Goal: Task Accomplishment & Management: Complete application form

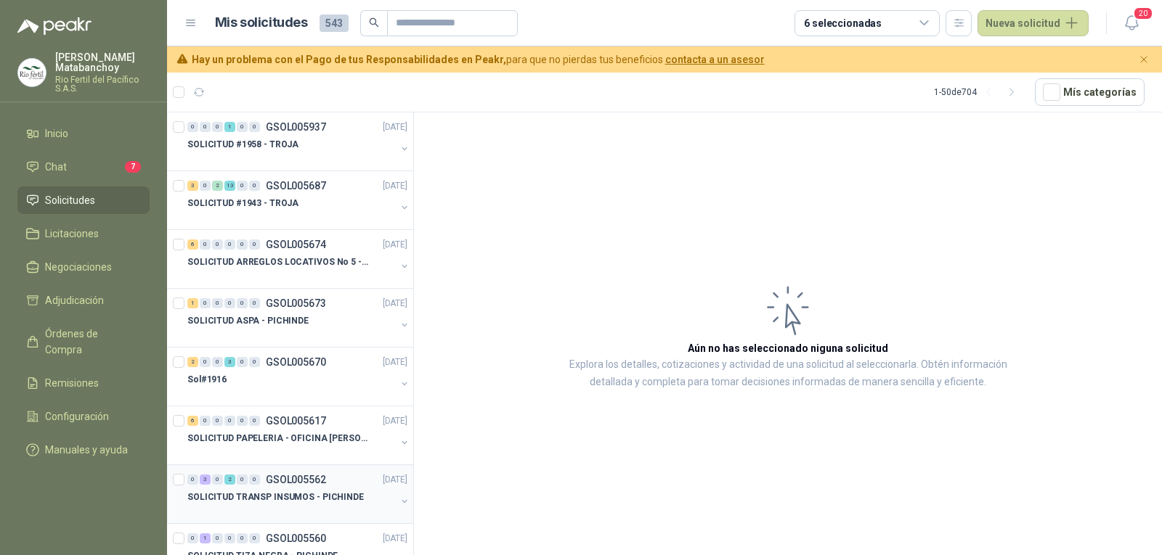
scroll to position [73, 0]
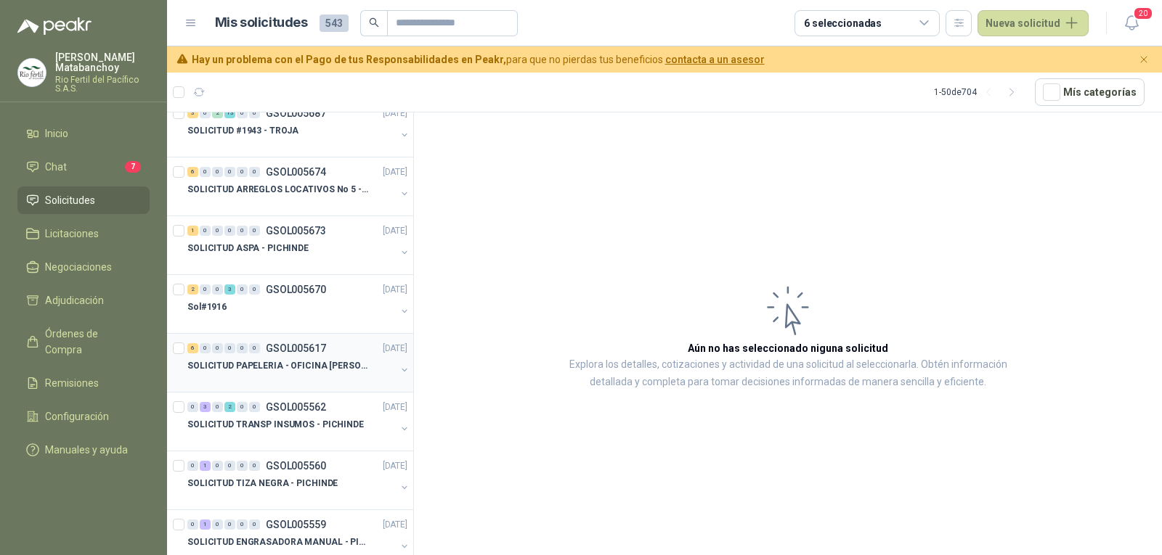
click at [304, 370] on p "SOLICITUD PAPELERIA - OFICINA [PERSON_NAME]" at bounding box center [277, 366] width 181 height 14
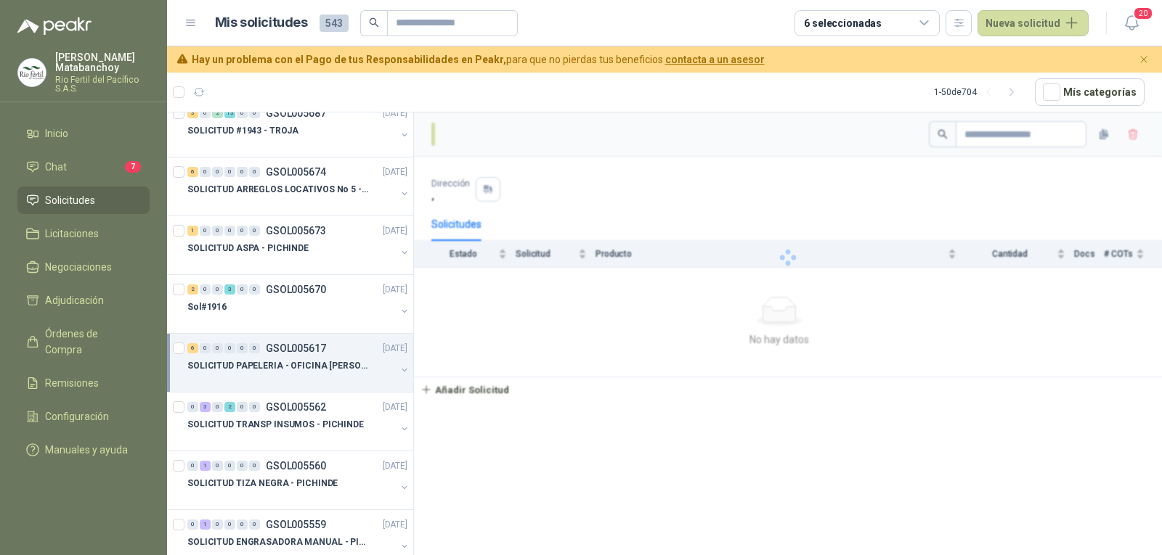
click at [341, 370] on p "SOLICITUD PAPELERIA - OFICINA [PERSON_NAME]" at bounding box center [277, 366] width 181 height 14
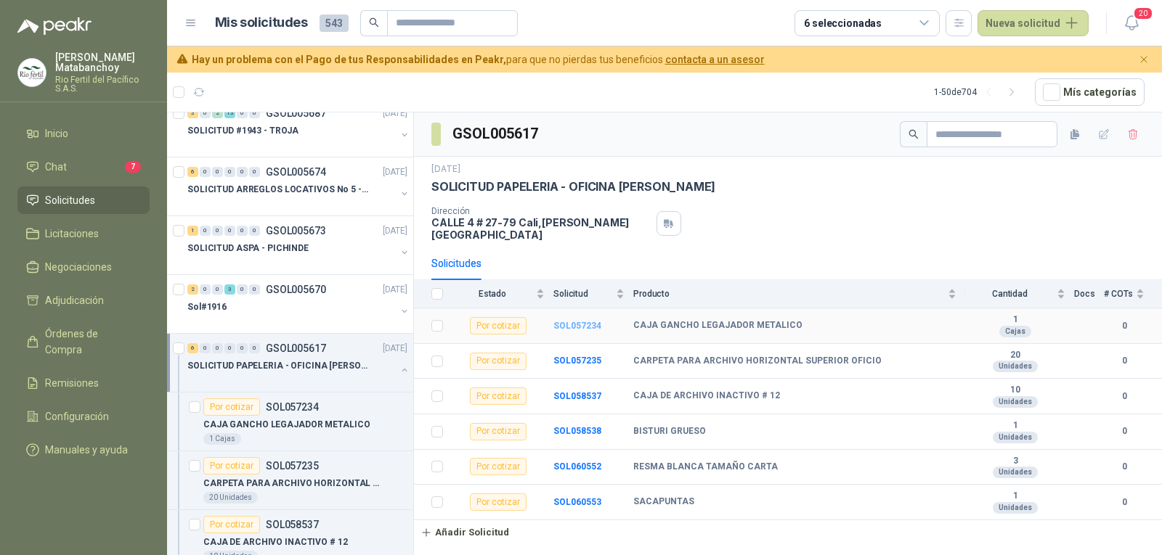
click at [574, 321] on b "SOL057234" at bounding box center [577, 326] width 48 height 10
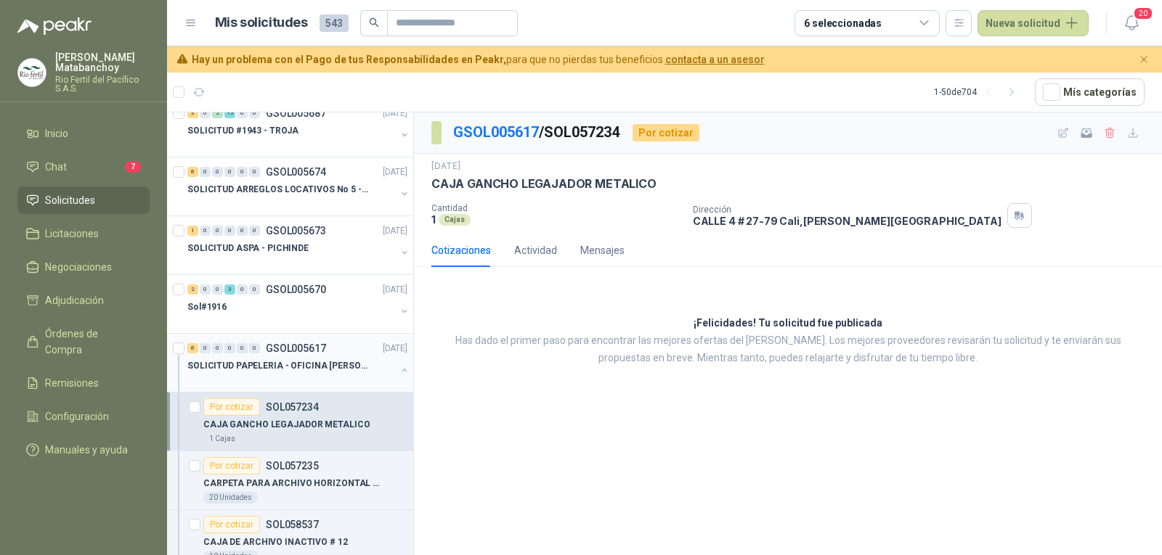
click at [312, 370] on p "SOLICITUD PAPELERIA - OFICINA [PERSON_NAME]" at bounding box center [277, 366] width 181 height 14
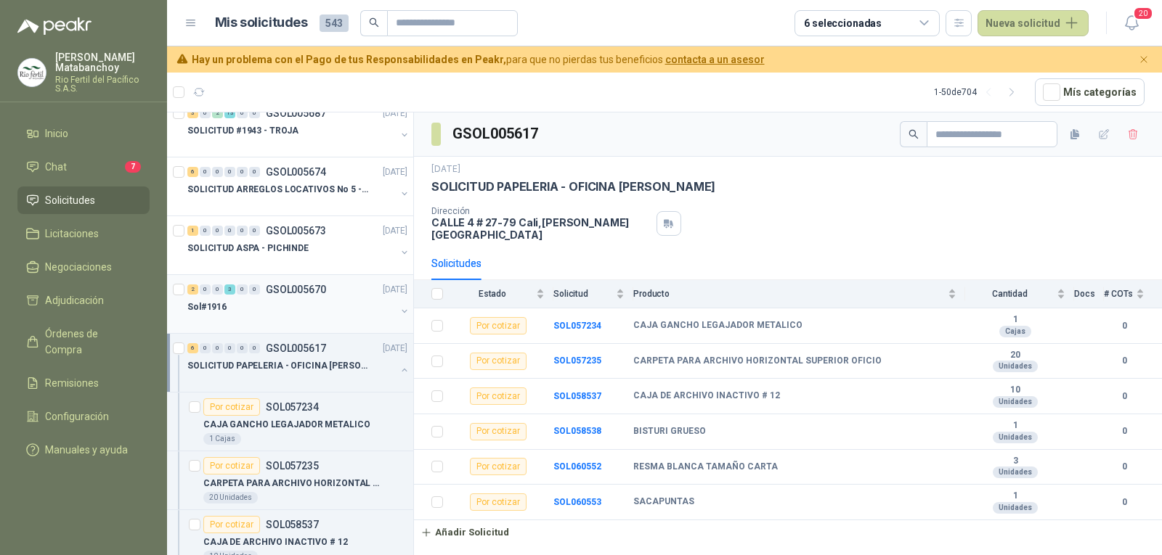
scroll to position [145, 0]
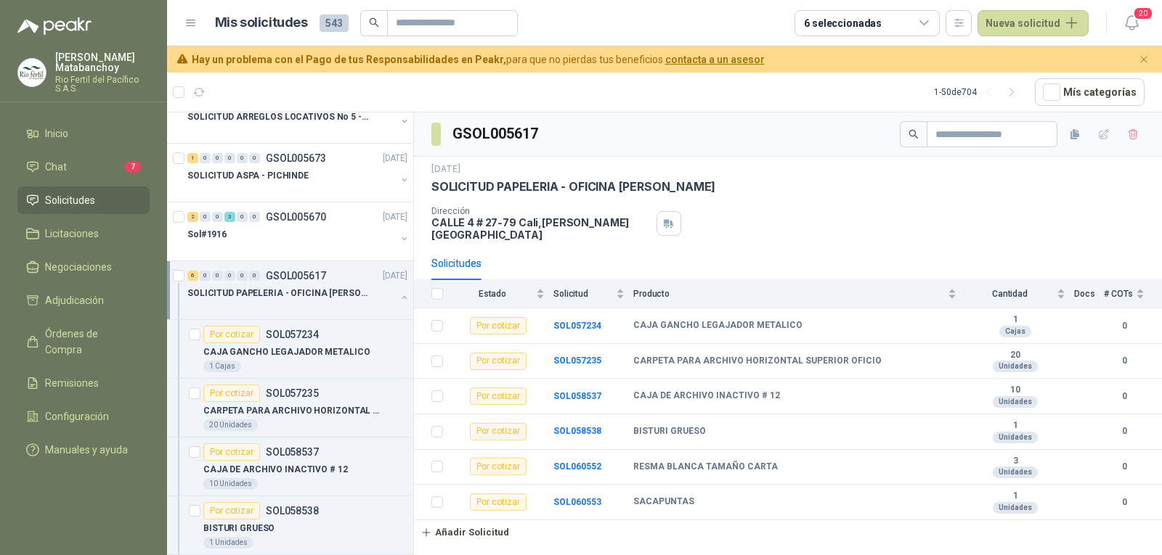
click at [399, 294] on button "button" at bounding box center [405, 298] width 12 height 12
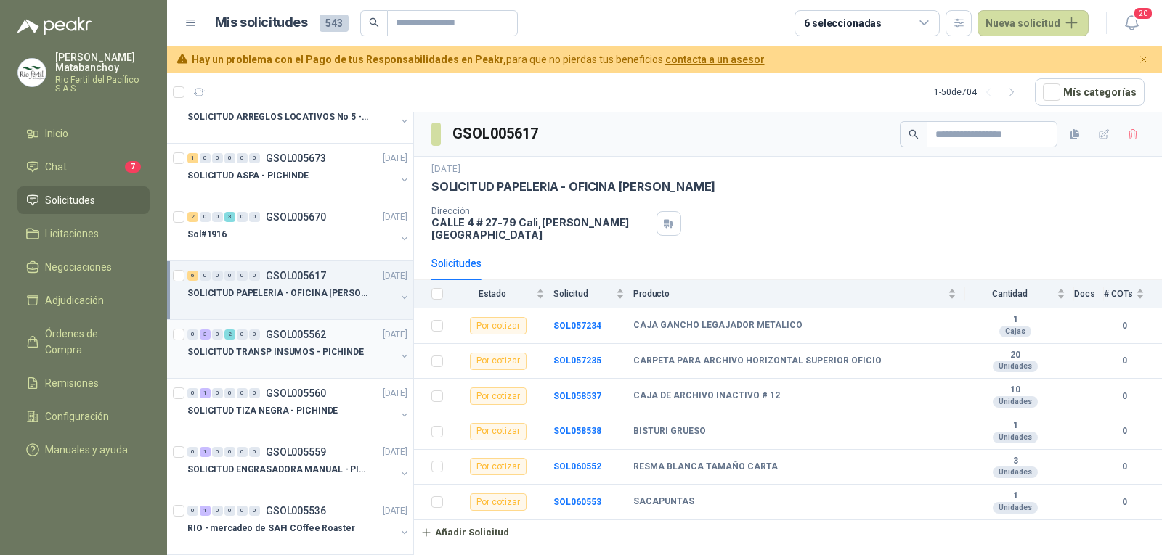
click at [277, 343] on div "0 3 0 2 0 0 GSOL005562 [DATE]" at bounding box center [298, 334] width 223 height 17
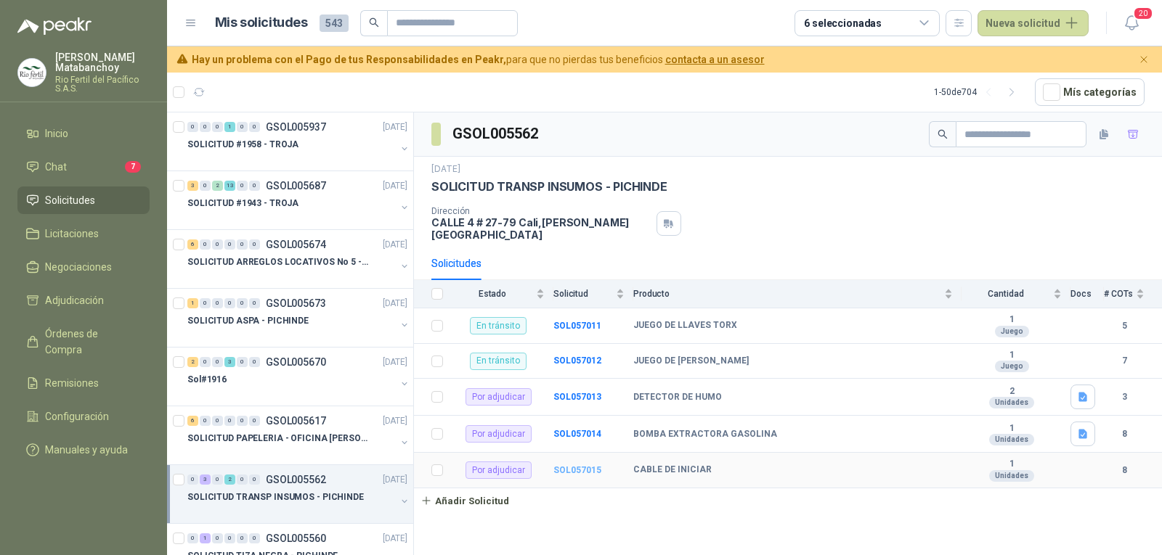
click at [589, 465] on b "SOL057015" at bounding box center [577, 470] width 48 height 10
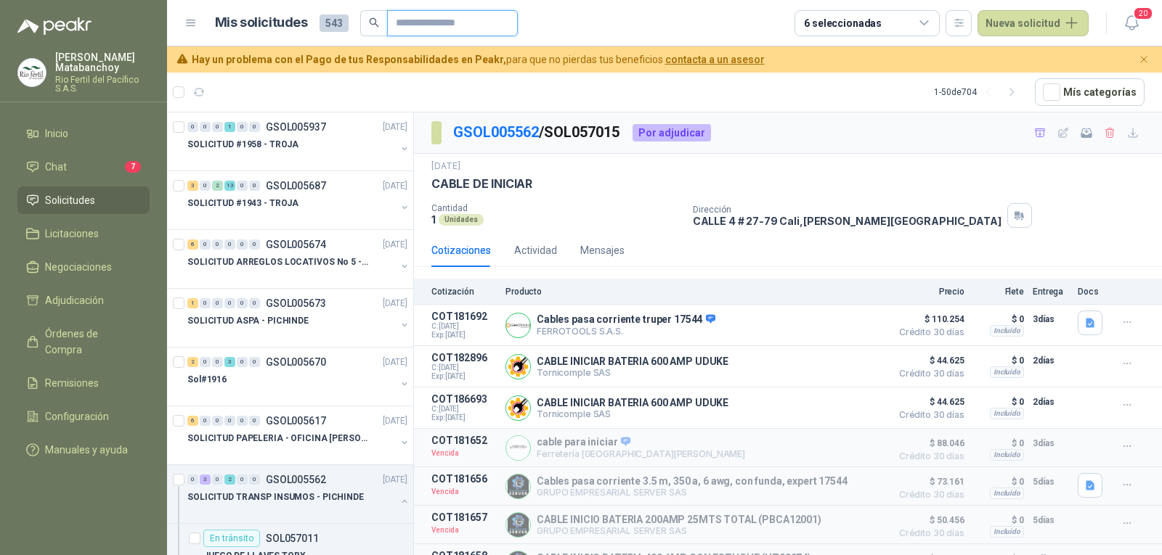
click at [407, 28] on input "text" at bounding box center [447, 23] width 102 height 25
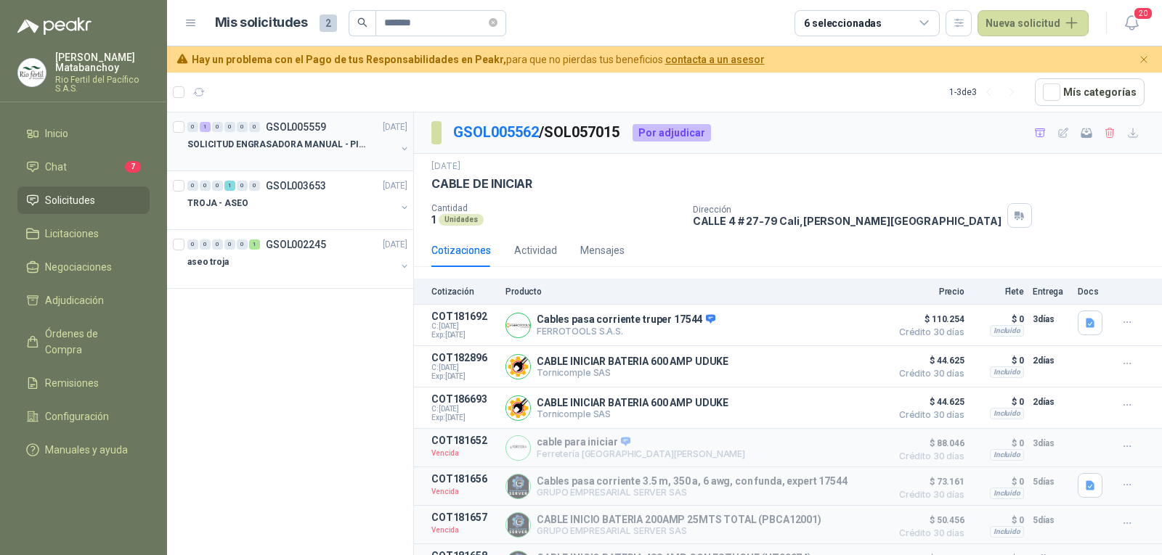
click at [304, 150] on p "SOLICITUD ENGRASADORA MANUAL - PICHINDE" at bounding box center [277, 145] width 181 height 14
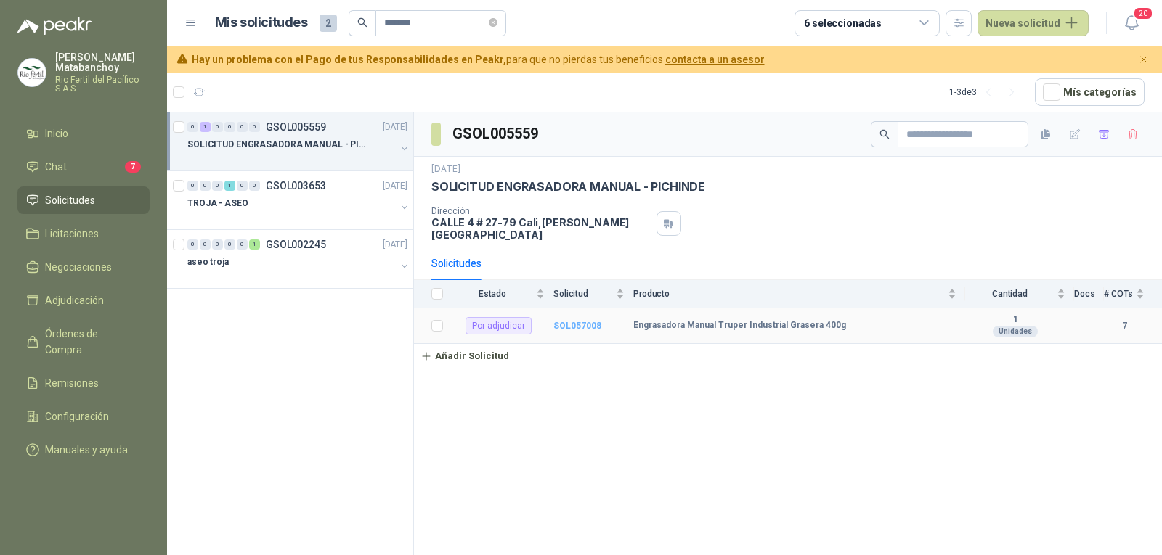
click at [580, 321] on b "SOL057008" at bounding box center [577, 326] width 48 height 10
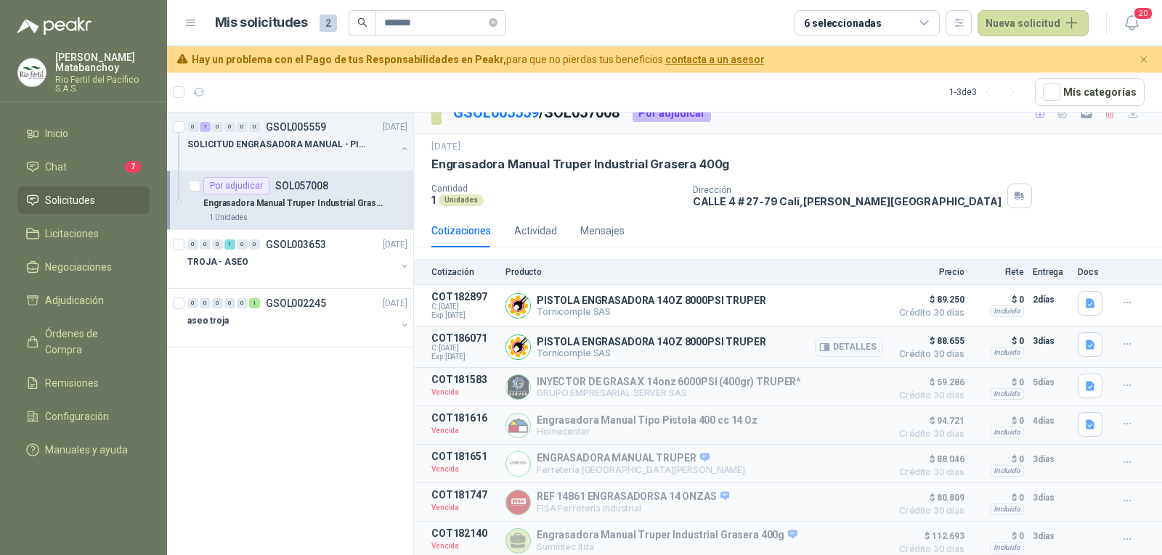
scroll to position [25, 0]
click at [1086, 301] on icon "button" at bounding box center [1090, 302] width 9 height 9
click at [1057, 274] on button "14860.pdf" at bounding box center [1050, 266] width 61 height 15
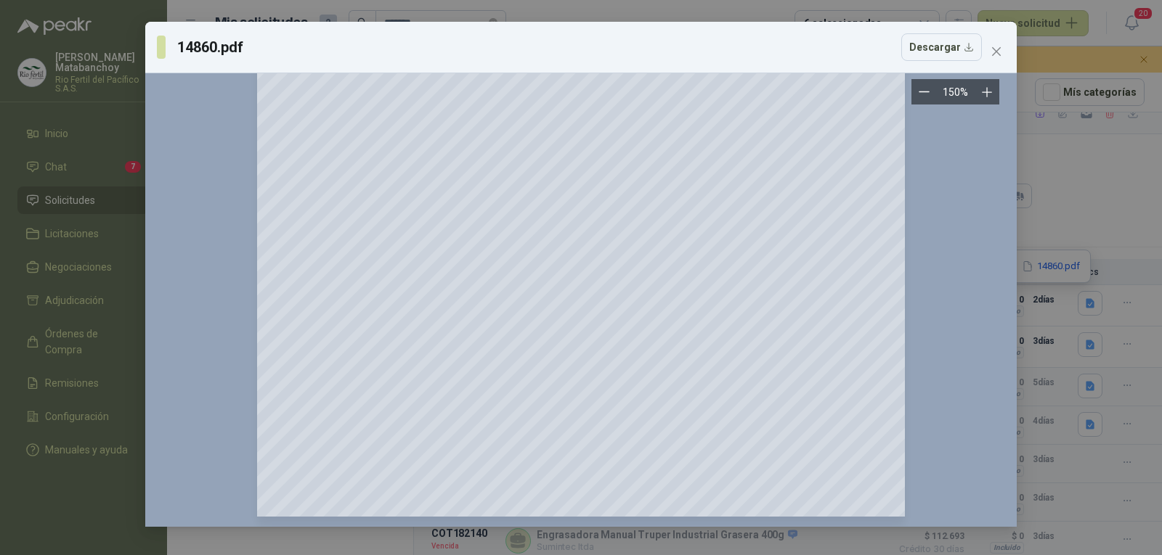
scroll to position [2342, 0]
click at [980, 50] on button "Descargar" at bounding box center [941, 47] width 81 height 28
click at [993, 58] on button "Close" at bounding box center [996, 51] width 23 height 23
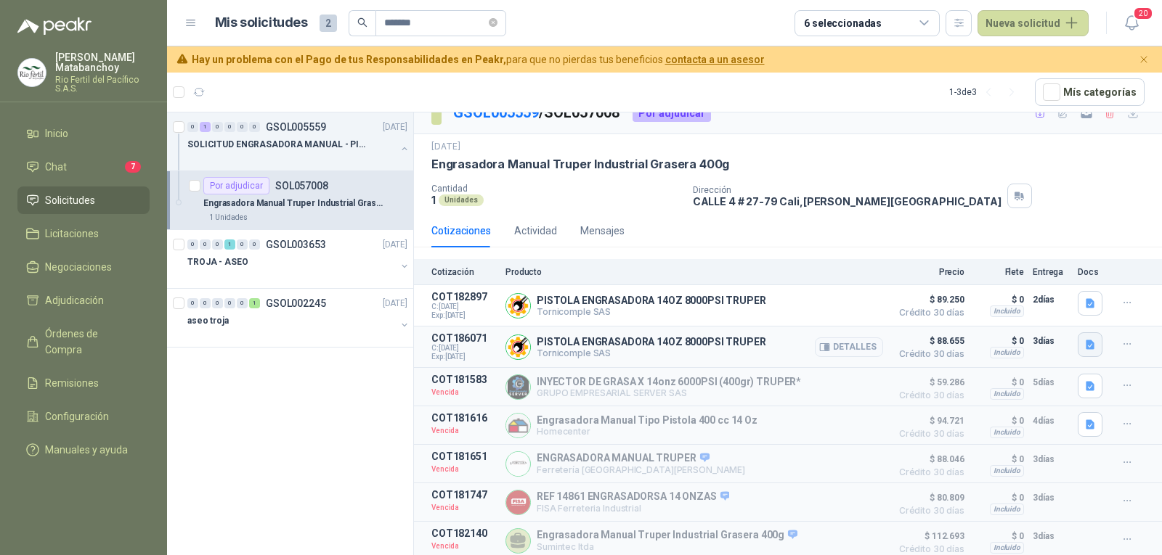
click at [1078, 344] on button "button" at bounding box center [1090, 345] width 25 height 25
click at [1031, 311] on icon "button" at bounding box center [1028, 309] width 12 height 12
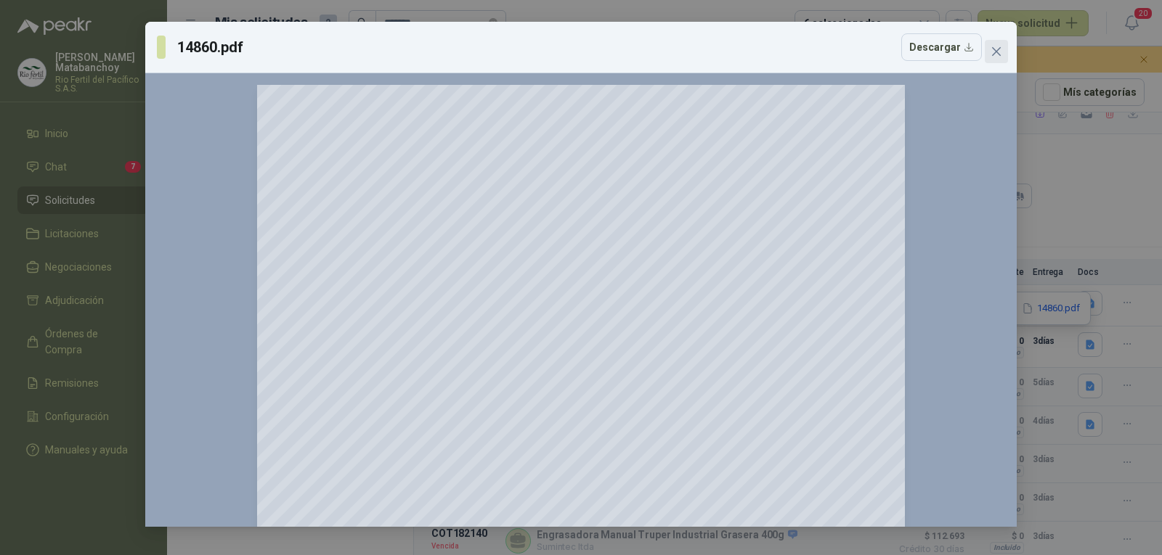
click at [993, 51] on icon "close" at bounding box center [996, 52] width 12 height 12
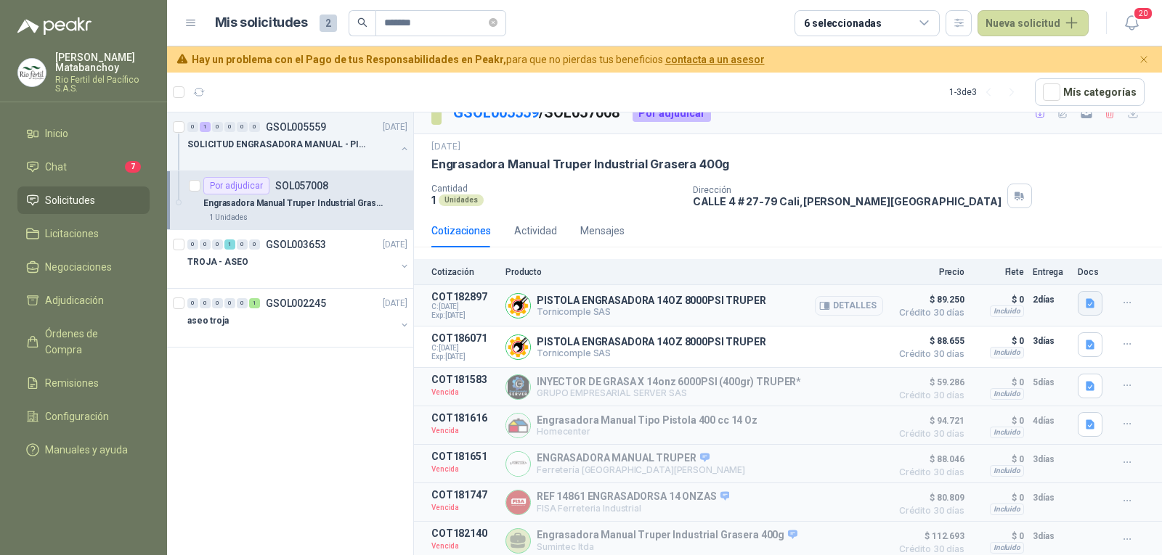
click at [1086, 299] on icon "button" at bounding box center [1090, 302] width 9 height 9
click at [1084, 342] on icon "button" at bounding box center [1090, 345] width 12 height 12
click at [781, 312] on div "PISTOLA ENGRASADORA 14OZ 8000PSI TRUPER Tornicomple SAS Detalles" at bounding box center [694, 305] width 378 height 29
click at [1083, 389] on button "button" at bounding box center [1090, 386] width 25 height 25
click at [1031, 357] on icon "button" at bounding box center [1028, 351] width 12 height 12
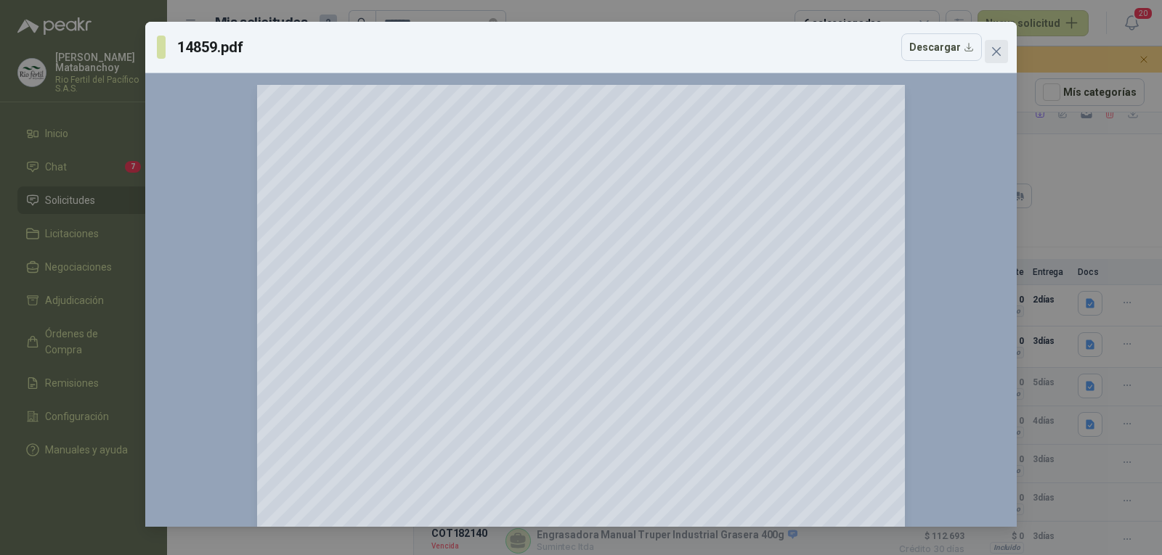
click at [988, 49] on span "Close" at bounding box center [996, 52] width 23 height 12
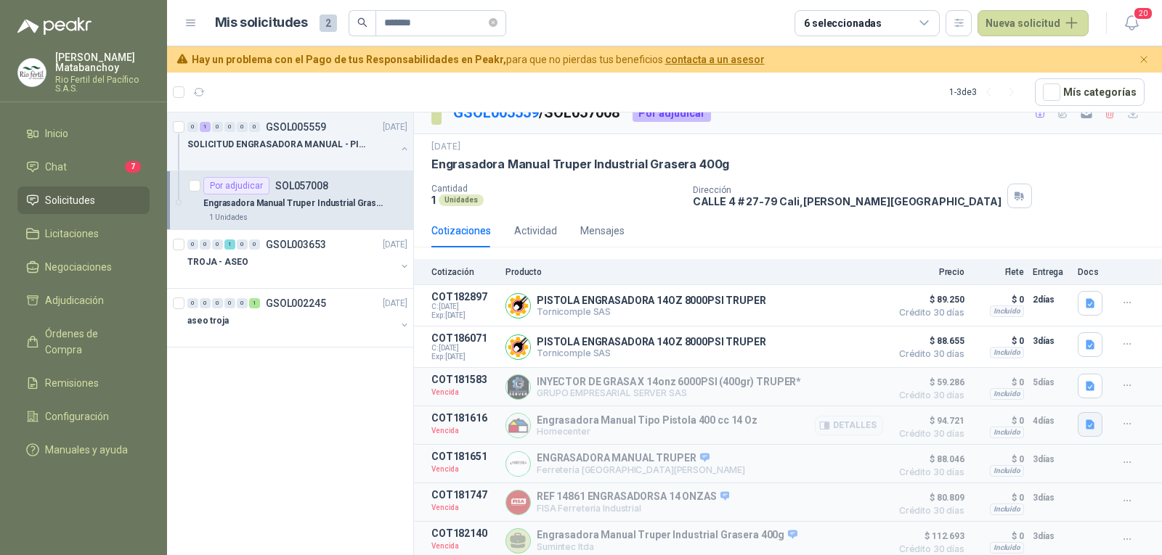
click at [1083, 415] on button "button" at bounding box center [1090, 424] width 25 height 25
click at [1048, 392] on button "image.png" at bounding box center [1049, 390] width 63 height 15
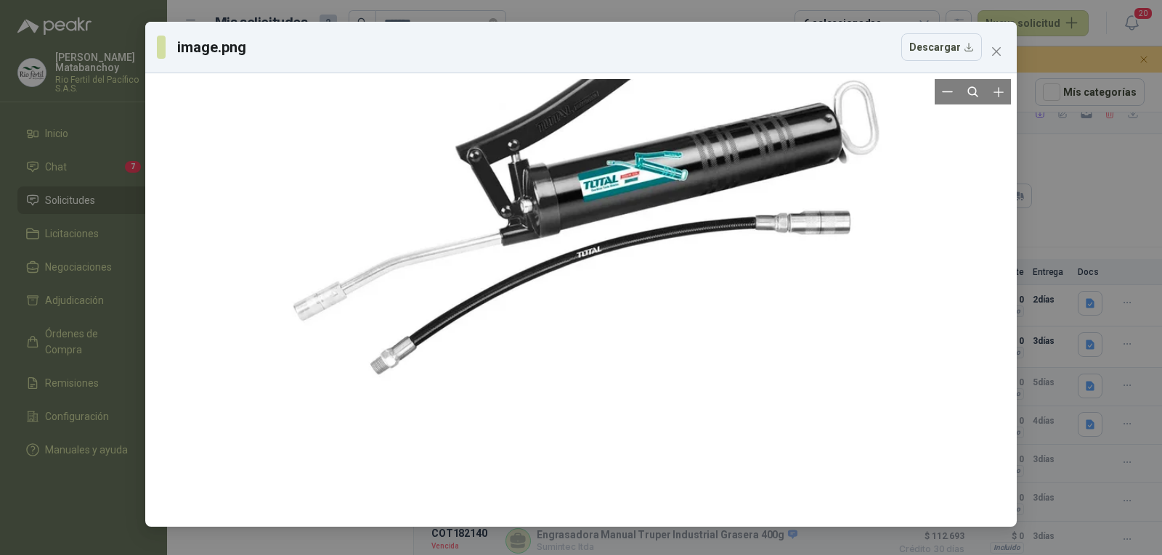
drag, startPoint x: 558, startPoint y: 362, endPoint x: 560, endPoint y: 208, distance: 153.2
click at [560, 208] on div at bounding box center [583, 180] width 664 height 664
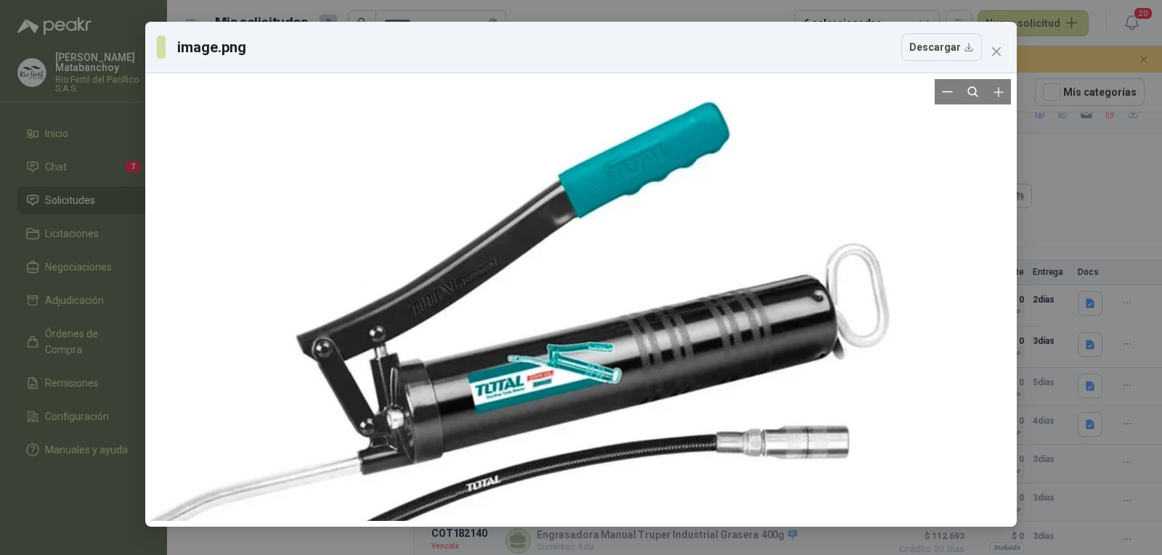
drag, startPoint x: 638, startPoint y: 232, endPoint x: 544, endPoint y: 415, distance: 206.2
click at [531, 433] on div at bounding box center [473, 382] width 929 height 929
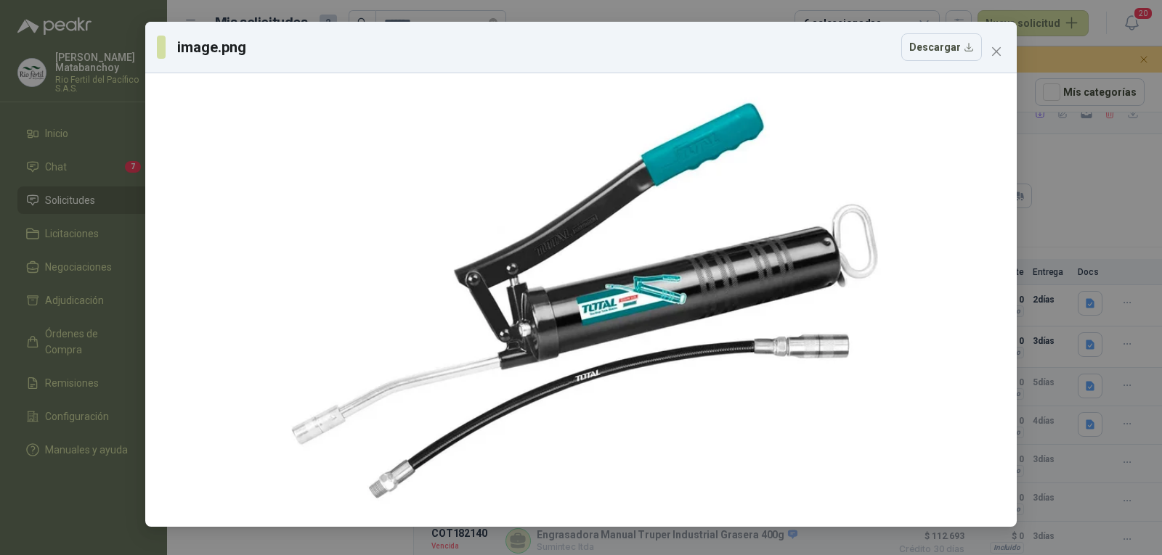
click at [997, 51] on icon "close" at bounding box center [996, 51] width 9 height 9
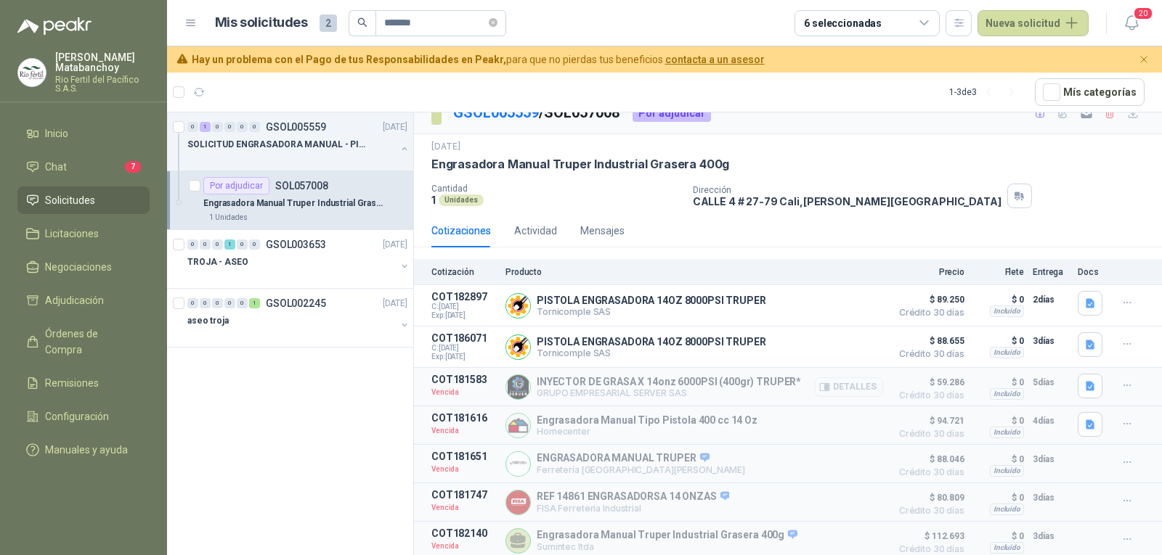
scroll to position [0, 0]
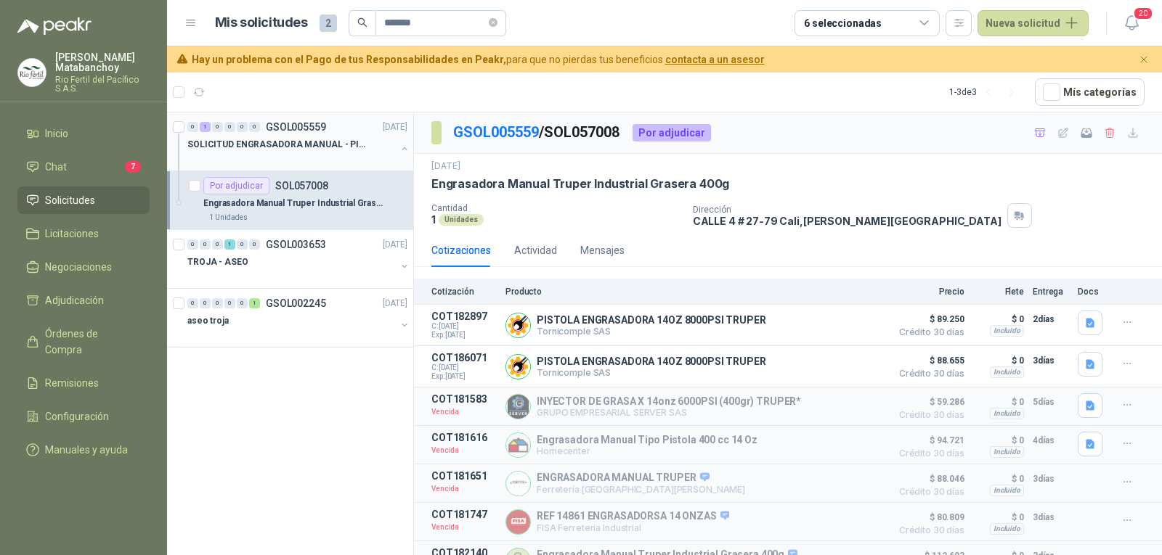
click at [397, 150] on div "SOLICITUD ENGRASADORA MANUAL - PICHINDE" at bounding box center [298, 150] width 223 height 29
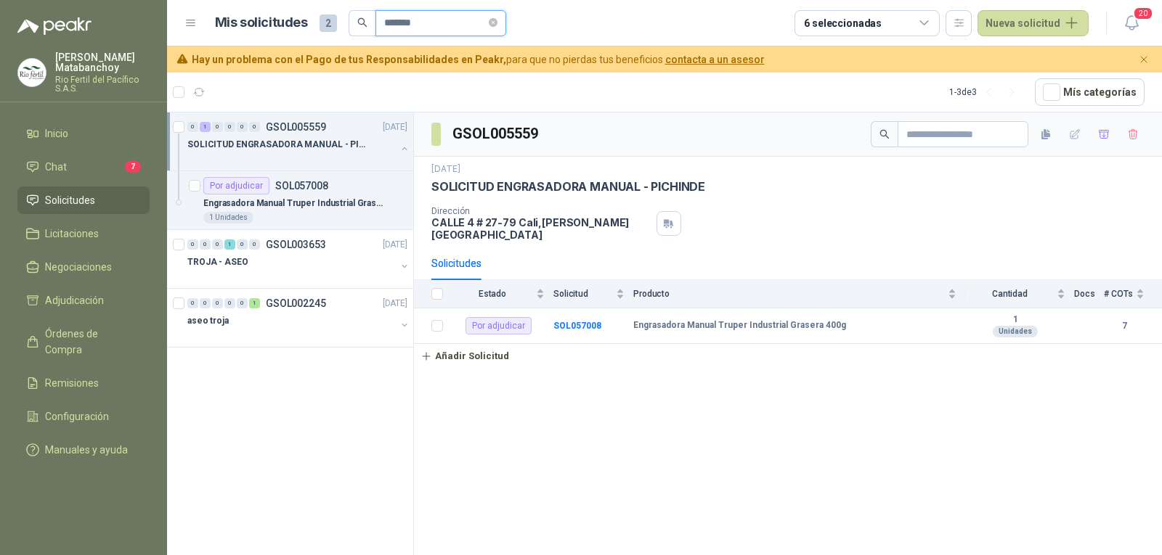
drag, startPoint x: 335, startPoint y: 24, endPoint x: 290, endPoint y: 24, distance: 45.0
click at [290, 24] on div "Mis solicitudes 2 *******" at bounding box center [360, 23] width 291 height 26
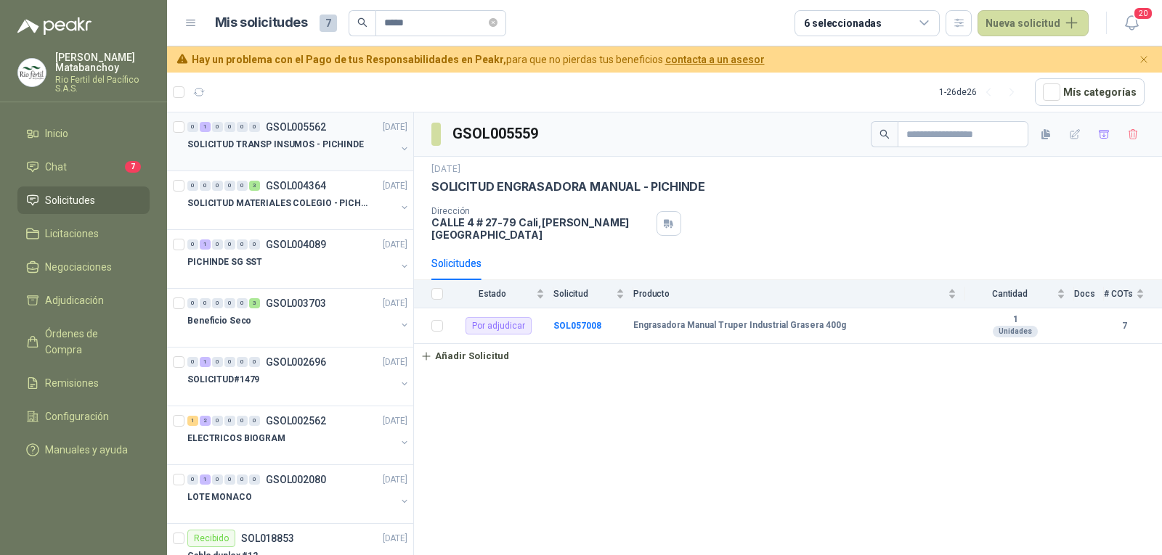
click at [301, 147] on p "SOLICITUD TRANSP INSUMOS - PICHINDE" at bounding box center [275, 145] width 176 height 14
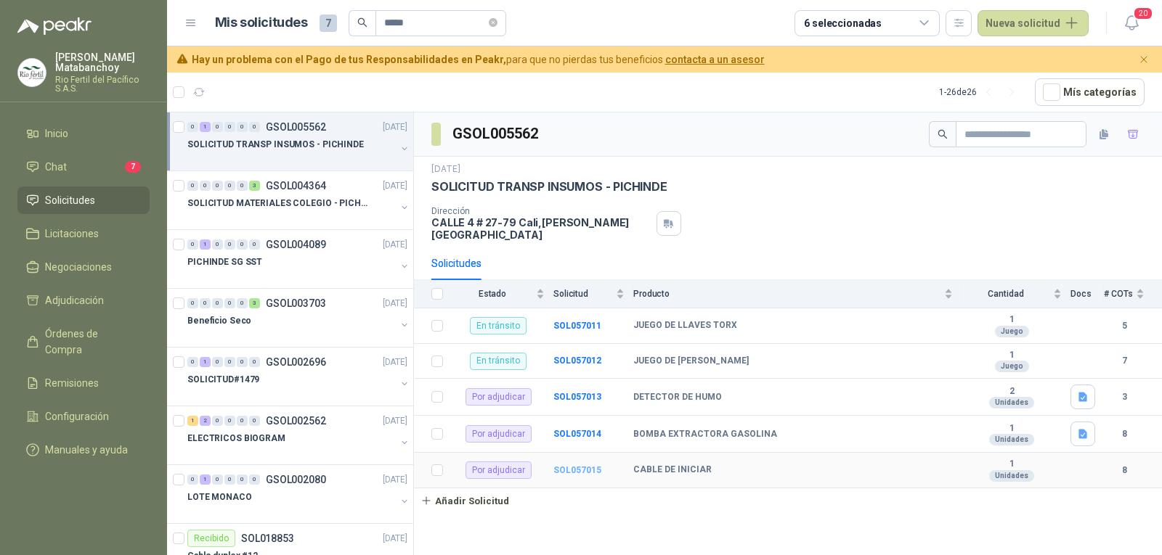
click at [578, 465] on b "SOL057015" at bounding box center [577, 470] width 48 height 10
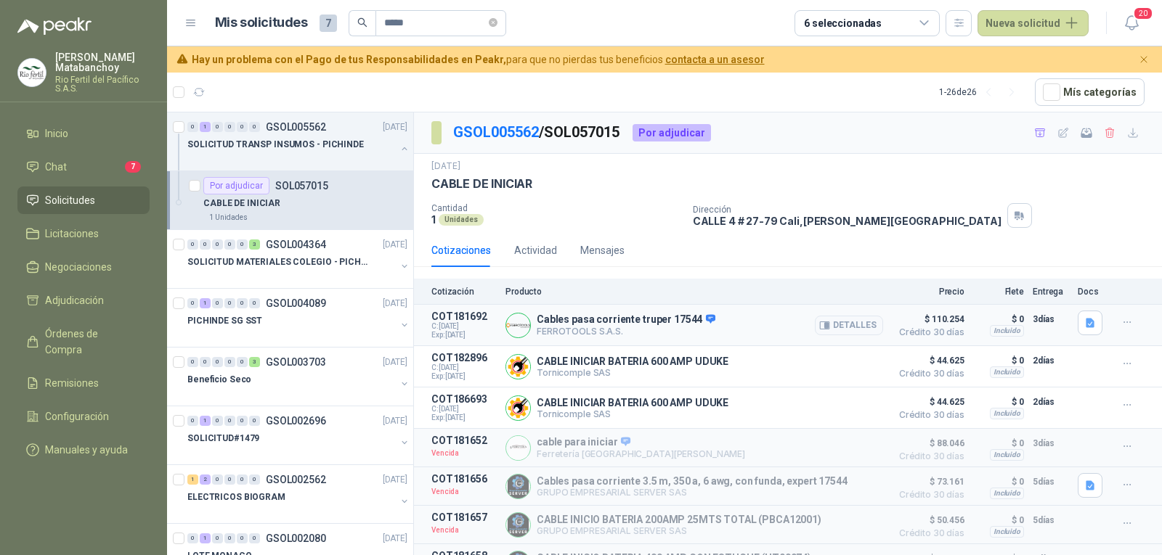
scroll to position [67, 0]
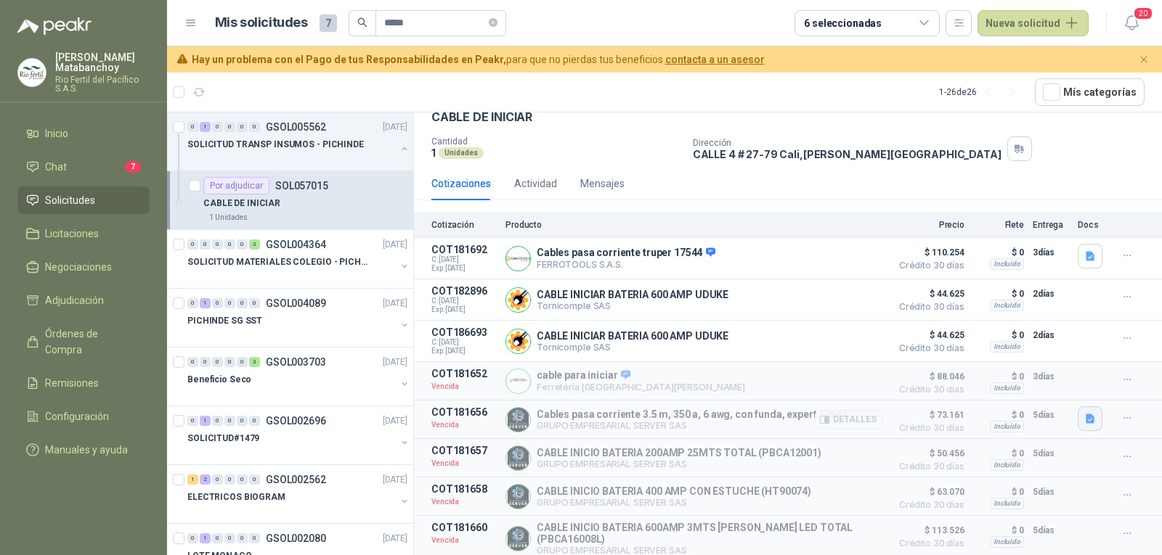
click at [1086, 423] on icon "button" at bounding box center [1090, 418] width 9 height 9
click at [1006, 388] on button "Cables pasa corriente 3.5 m, 350 a, 6 awg, con funda, expert 17544.pdf" at bounding box center [923, 390] width 317 height 15
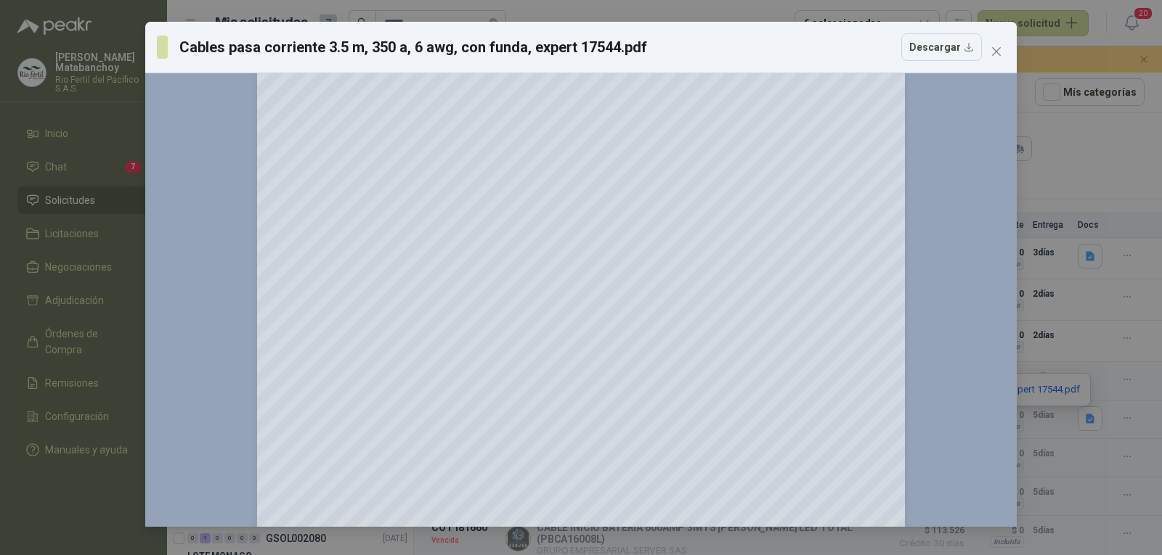
scroll to position [0, 0]
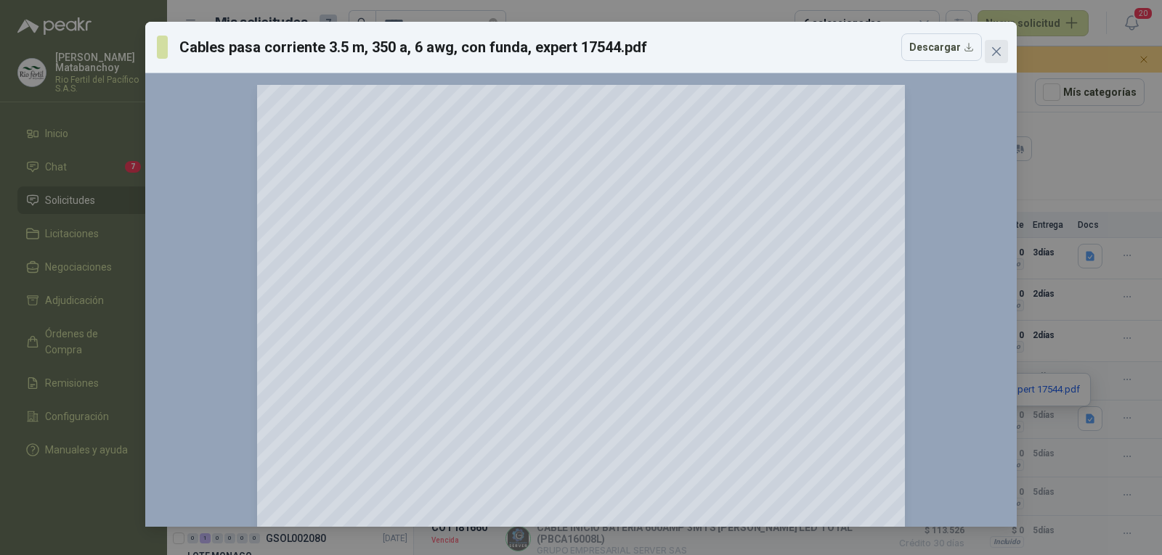
click at [998, 52] on icon "close" at bounding box center [996, 52] width 12 height 12
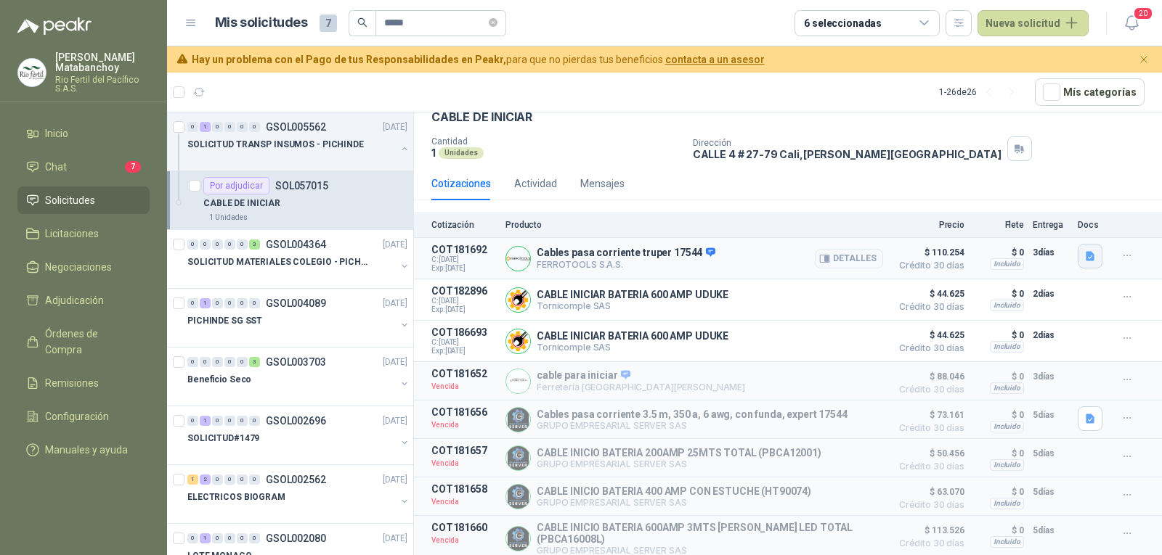
click at [1086, 254] on icon "button" at bounding box center [1090, 255] width 9 height 9
click at [1036, 224] on button "image.png" at bounding box center [1049, 224] width 63 height 15
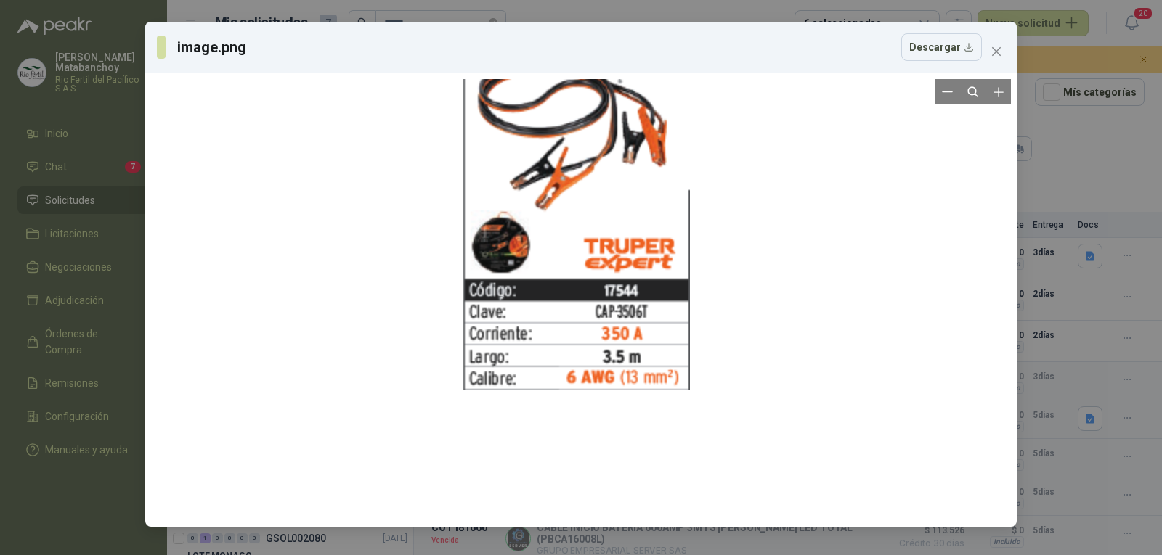
drag, startPoint x: 616, startPoint y: 376, endPoint x: 611, endPoint y: 171, distance: 205.6
click at [611, 171] on div at bounding box center [576, 156] width 228 height 884
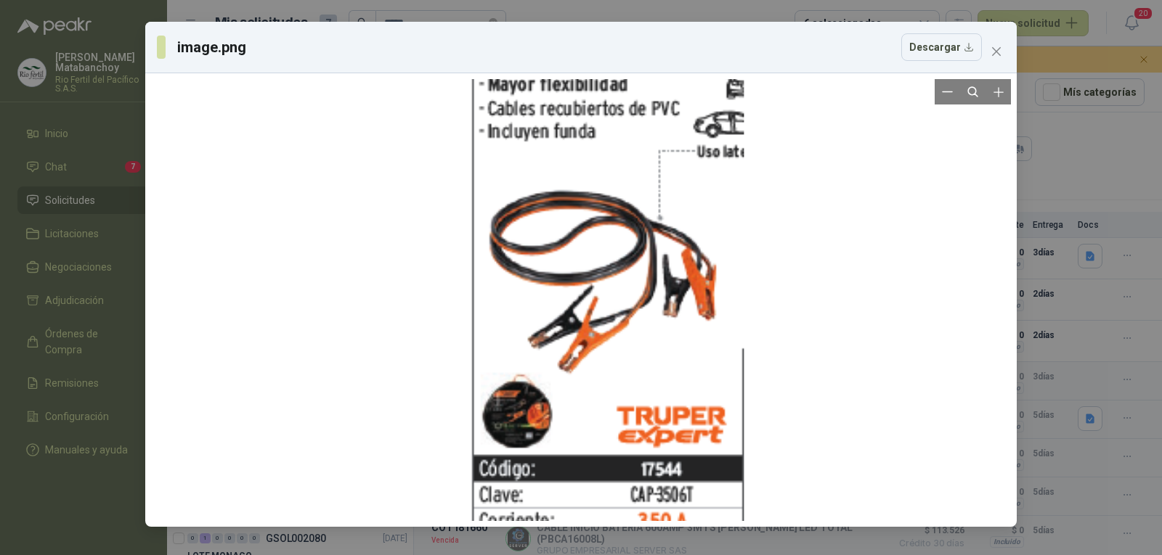
drag, startPoint x: 655, startPoint y: 199, endPoint x: 681, endPoint y: 410, distance: 212.2
click at [681, 410] on div at bounding box center [608, 308] width 274 height 1062
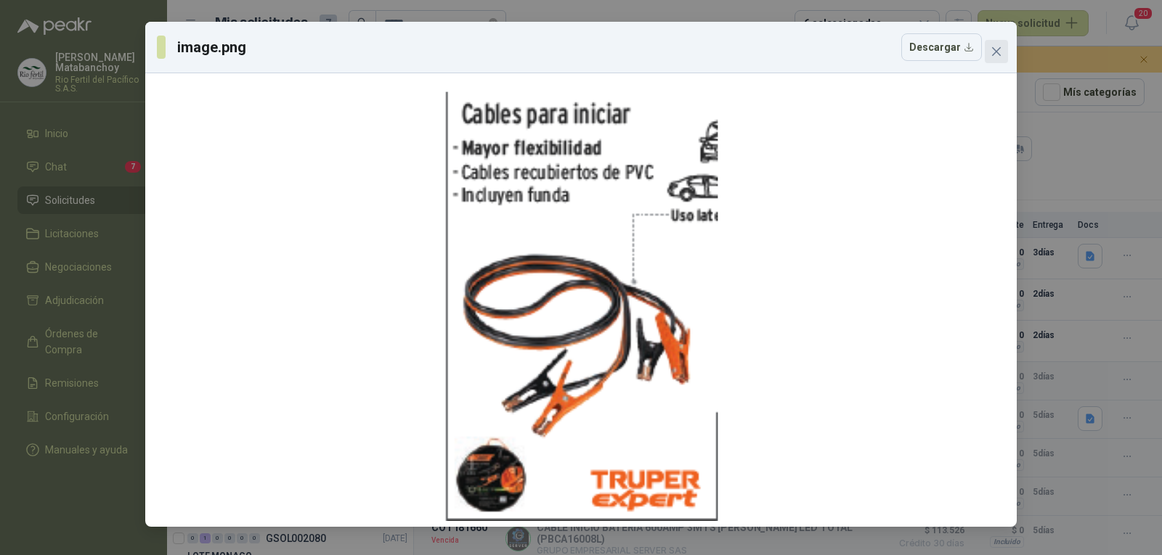
click at [997, 59] on button "Close" at bounding box center [996, 51] width 23 height 23
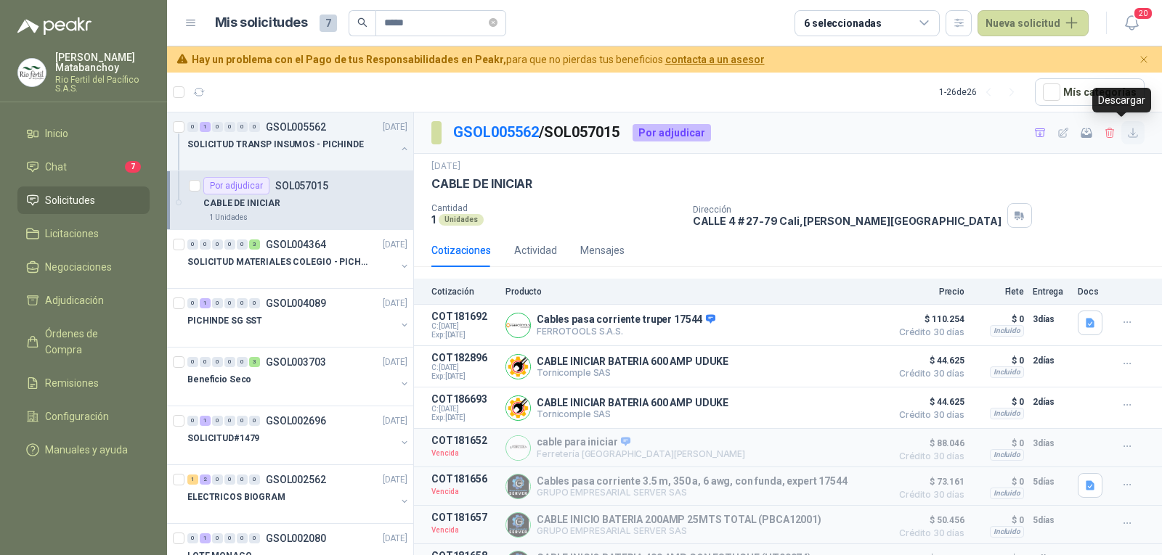
click at [1121, 135] on button "button" at bounding box center [1132, 132] width 23 height 23
click at [83, 78] on p "Rio Fertil del Pacífico S.A.S." at bounding box center [102, 84] width 94 height 17
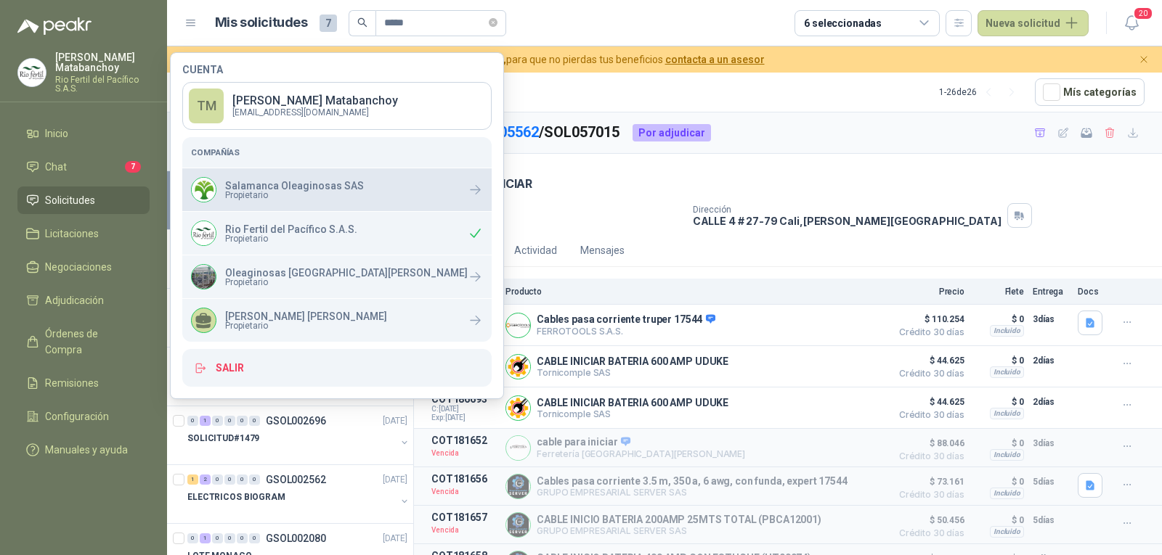
click at [296, 195] on span "Propietario" at bounding box center [294, 195] width 139 height 9
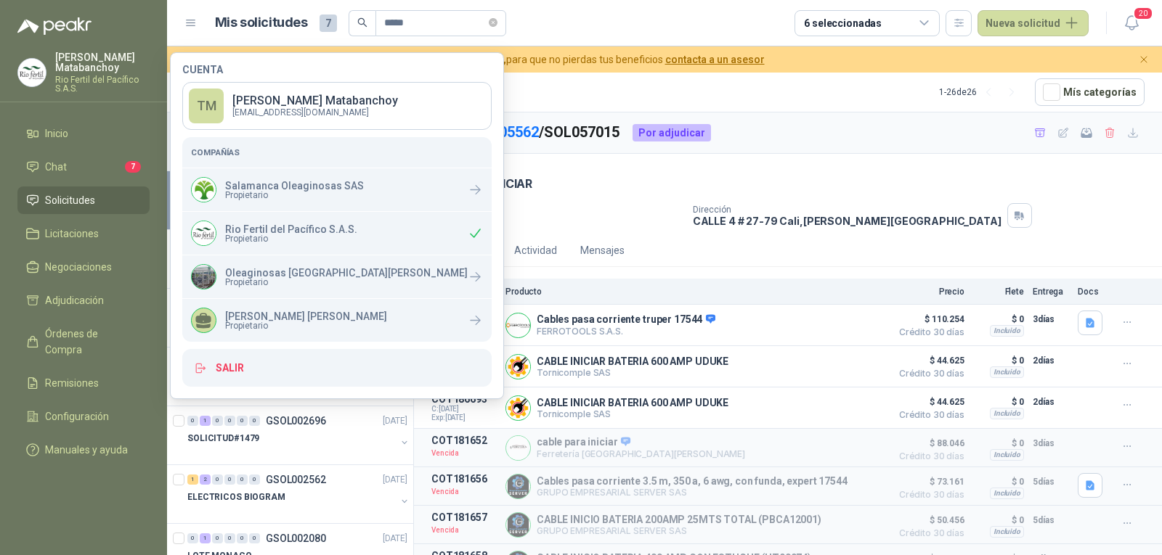
click at [515, 197] on div "[DATE] CABLE DE INICIAR Cantidad 1 Unidades Dirección [STREET_ADDRESS][PERSON_N…" at bounding box center [787, 194] width 713 height 68
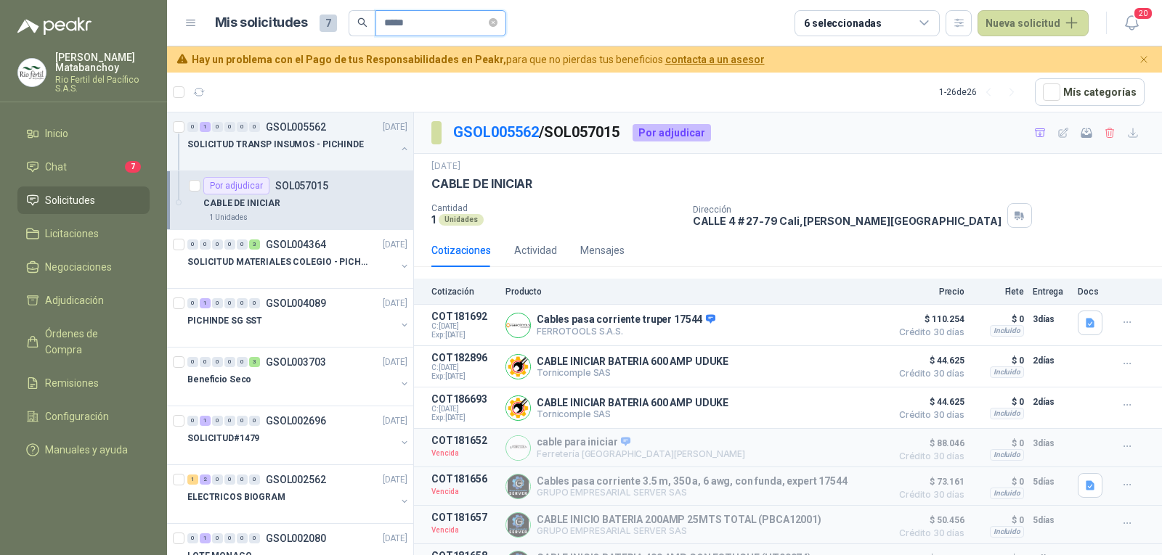
drag, startPoint x: 434, startPoint y: 16, endPoint x: 342, endPoint y: 28, distance: 92.9
click at [342, 28] on div "Mis solicitudes 7 *****" at bounding box center [360, 23] width 291 height 26
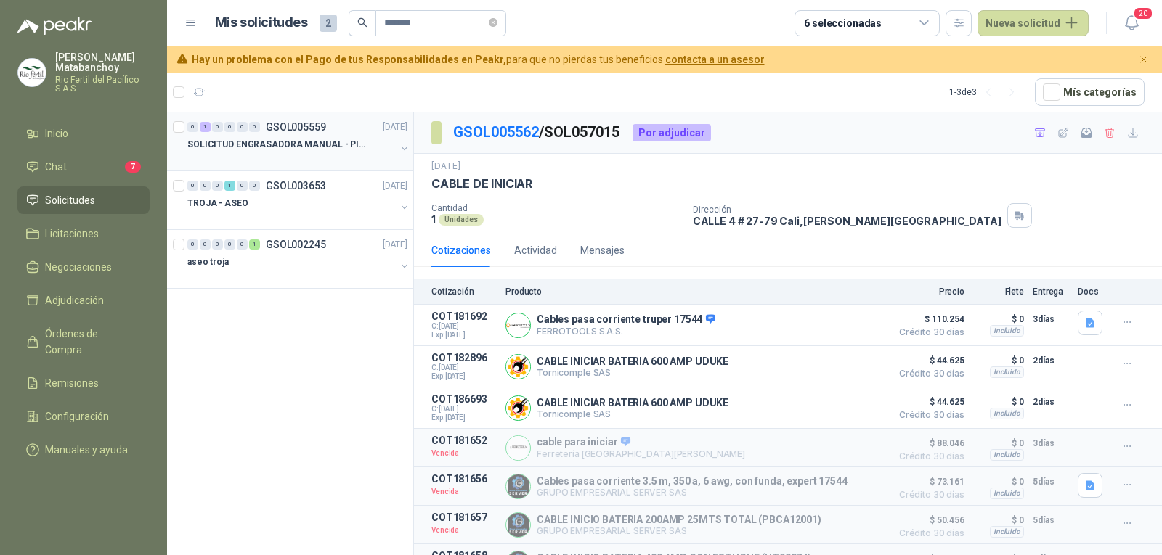
click at [251, 147] on p "SOLICITUD ENGRASADORA MANUAL - PICHINDE" at bounding box center [277, 145] width 181 height 14
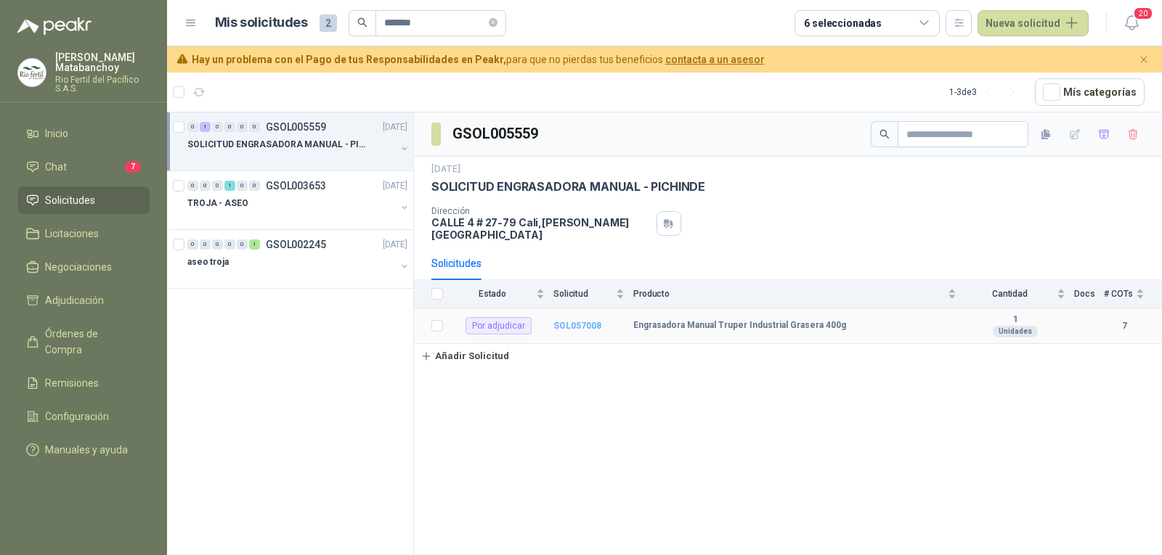
click at [572, 321] on b "SOL057008" at bounding box center [577, 326] width 48 height 10
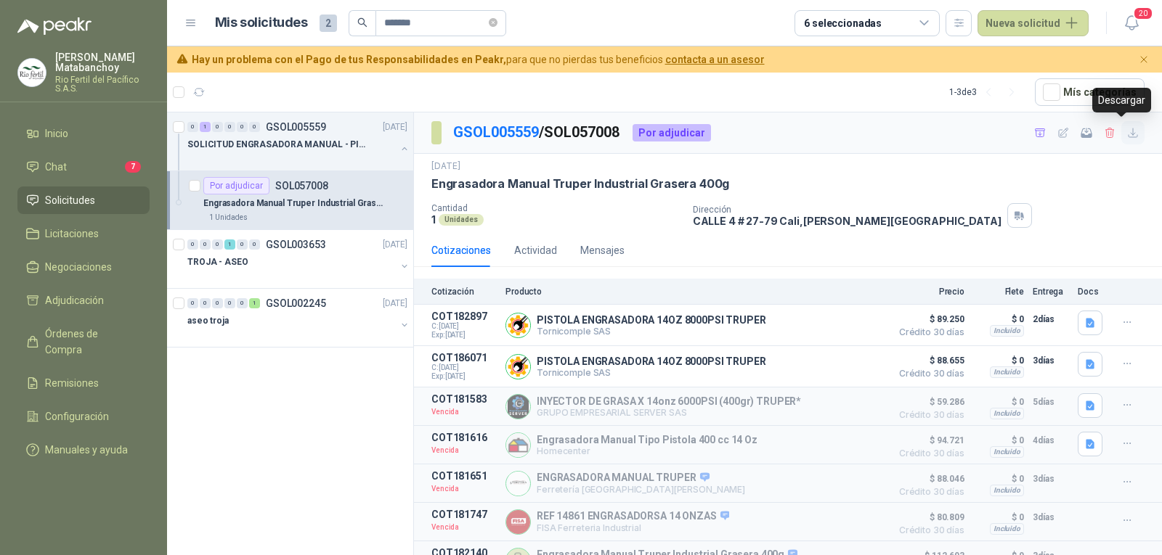
click at [1127, 134] on icon "button" at bounding box center [1133, 133] width 12 height 12
click at [698, 159] on div "[DATE] Engrasadora Manual Truper Industrial Grasera 400g Cantidad 1 Unidades Di…" at bounding box center [788, 194] width 748 height 80
click at [304, 150] on p "SOLICITUD ENGRASADORA MANUAL - PICHINDE" at bounding box center [277, 145] width 181 height 14
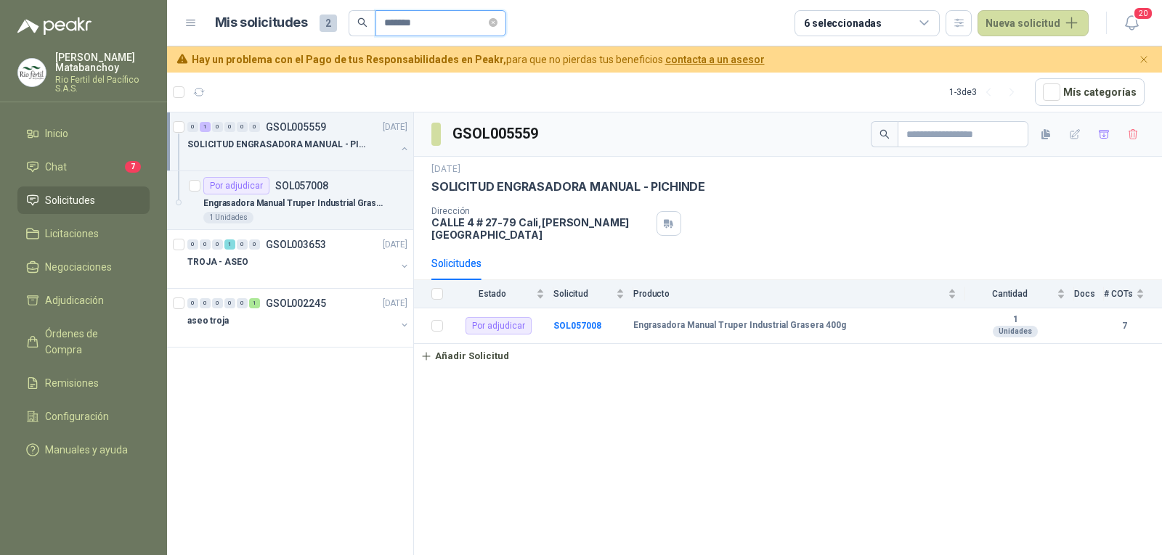
drag, startPoint x: 437, startPoint y: 23, endPoint x: 270, endPoint y: 26, distance: 167.0
click at [270, 26] on div "Mis solicitudes 2 *******" at bounding box center [360, 23] width 291 height 26
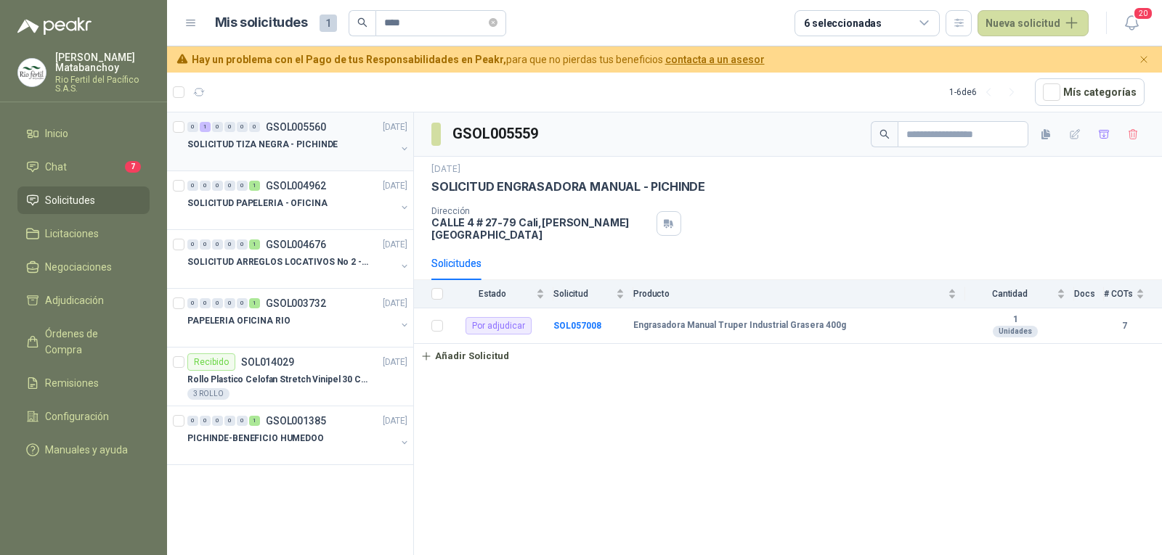
click at [330, 149] on div "SOLICITUD TIZA NEGRA - PICHINDE" at bounding box center [291, 144] width 208 height 17
click at [609, 309] on td "SOL057009" at bounding box center [593, 327] width 80 height 37
click at [591, 322] on b "SOL057009" at bounding box center [577, 327] width 48 height 10
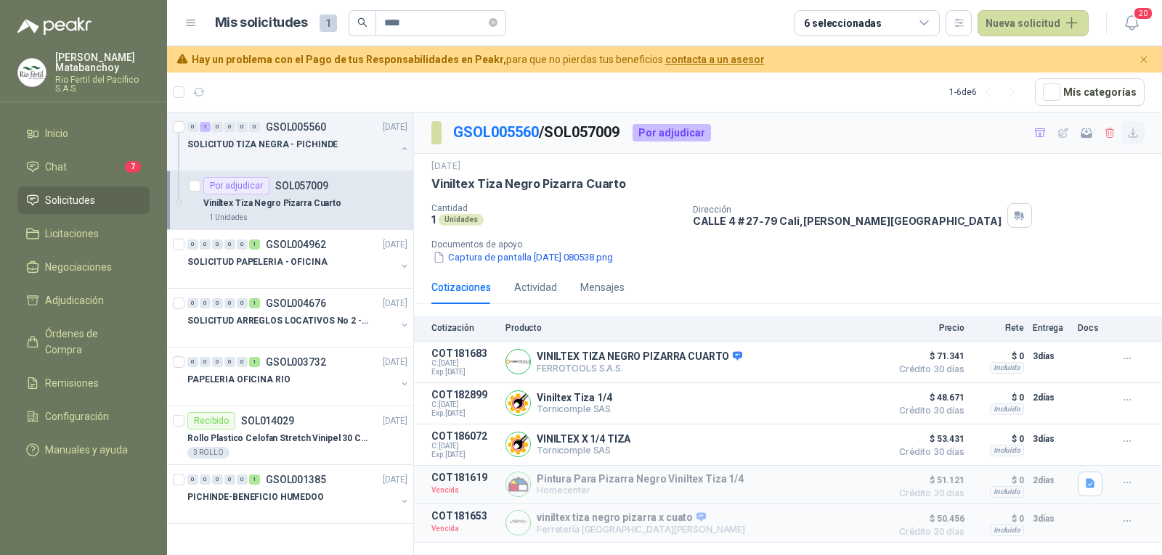
click at [1129, 134] on icon "button" at bounding box center [1133, 133] width 12 height 12
drag, startPoint x: 431, startPoint y: 17, endPoint x: 341, endPoint y: 22, distance: 90.9
click at [341, 22] on div "Mis solicitudes 1 ****" at bounding box center [360, 23] width 291 height 26
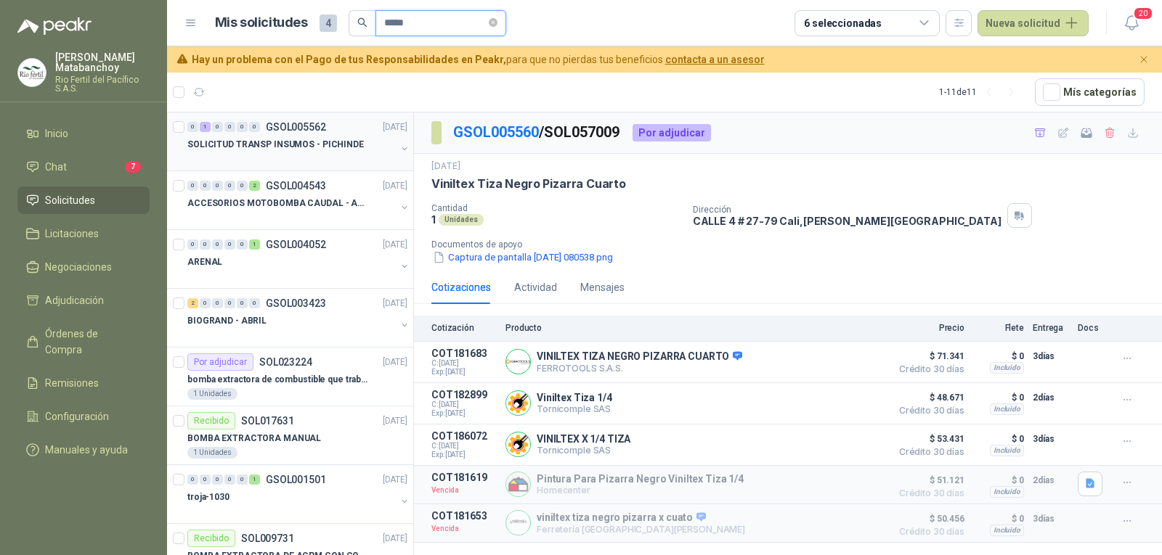
type input "*****"
click at [306, 160] on div at bounding box center [291, 159] width 208 height 12
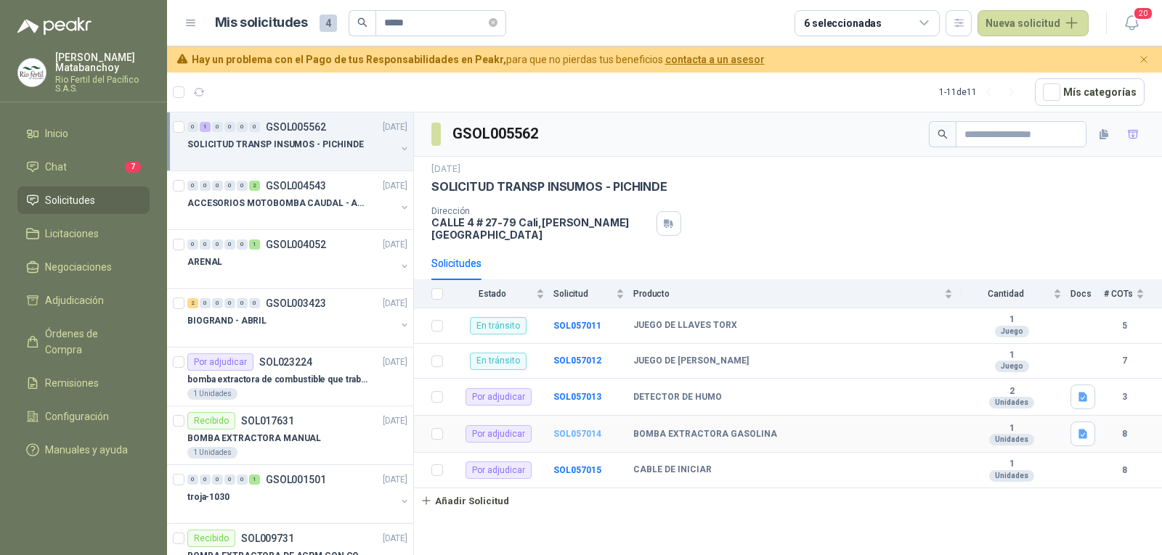
click at [588, 429] on b "SOL057014" at bounding box center [577, 434] width 48 height 10
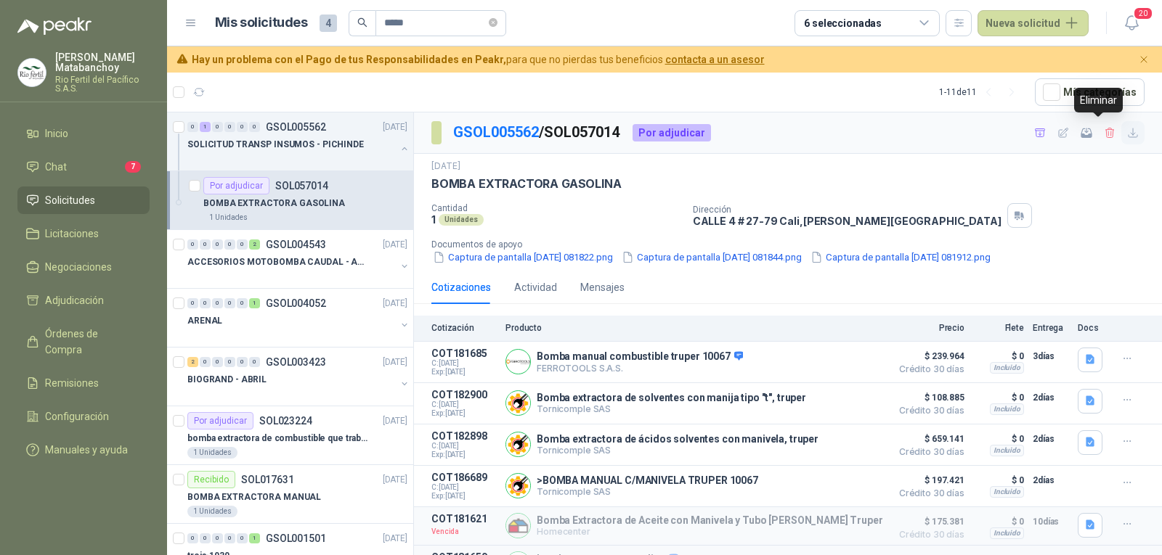
click at [1127, 138] on icon "button" at bounding box center [1133, 133] width 12 height 12
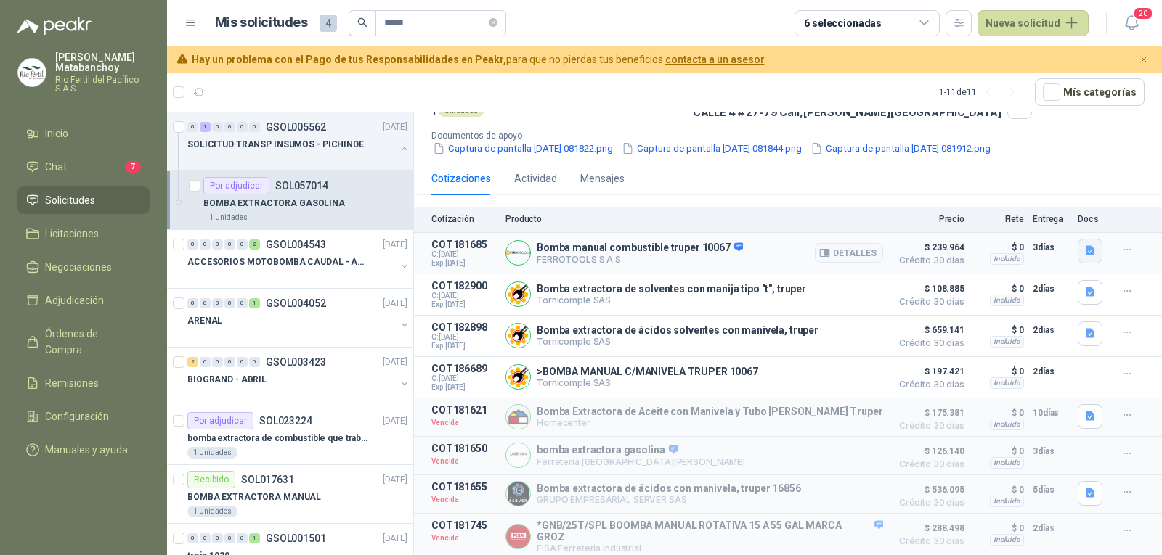
click at [1086, 246] on icon "button" at bounding box center [1090, 250] width 9 height 9
click at [1032, 213] on button "image.png" at bounding box center [1049, 212] width 63 height 15
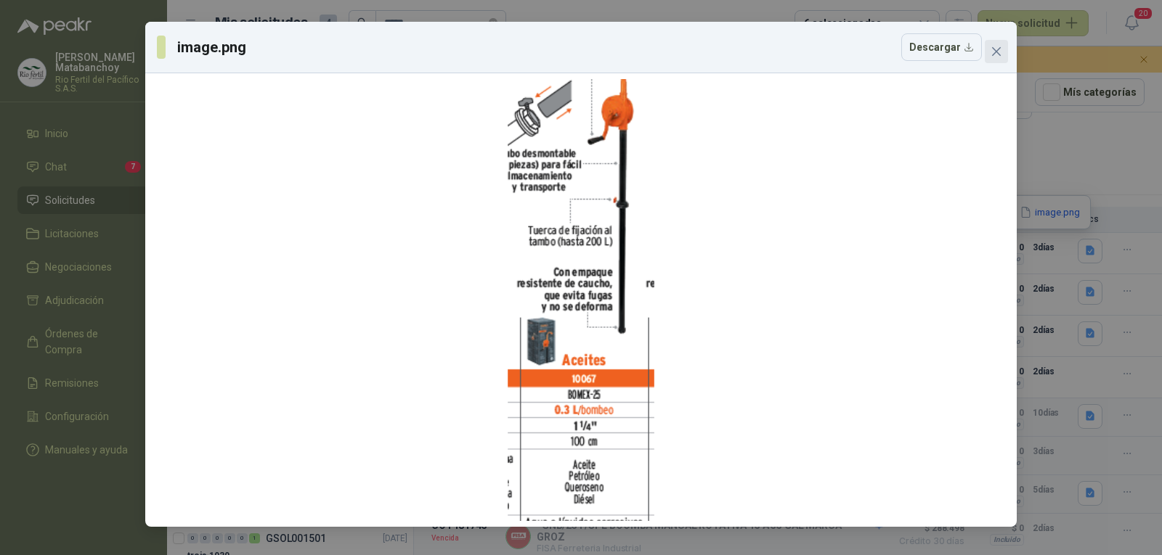
click at [1001, 58] on button "Close" at bounding box center [996, 51] width 23 height 23
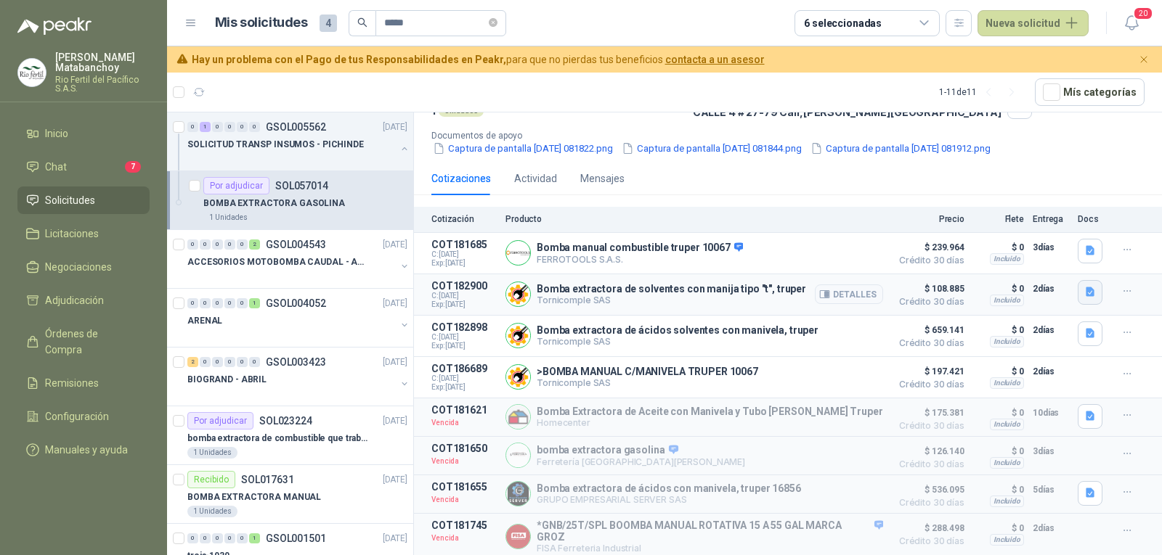
click at [1084, 286] on icon "button" at bounding box center [1090, 292] width 12 height 12
click at [1037, 256] on button "16853.pdf" at bounding box center [1050, 254] width 61 height 15
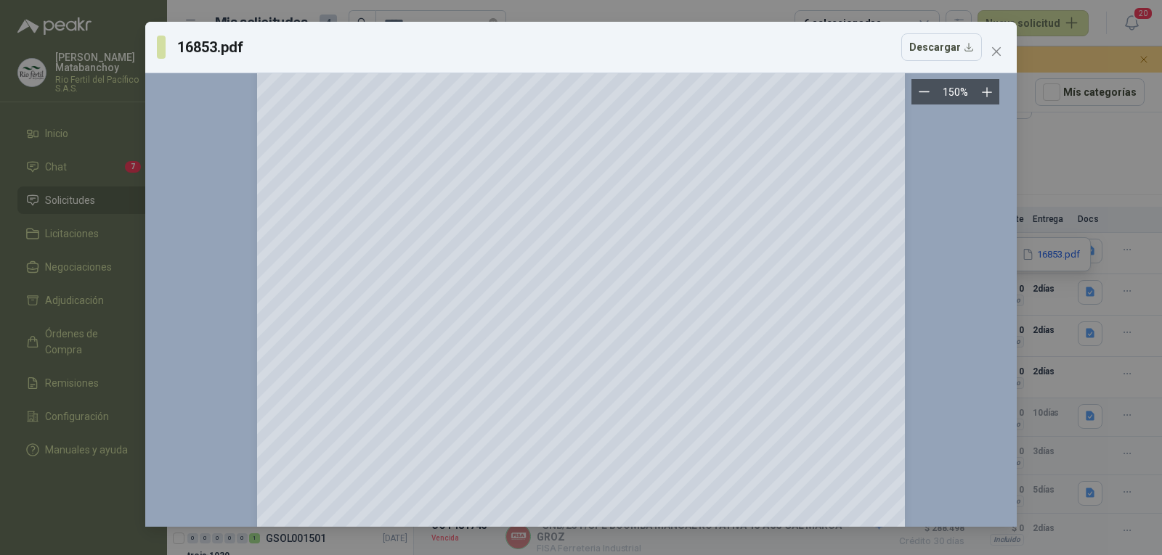
scroll to position [0, 0]
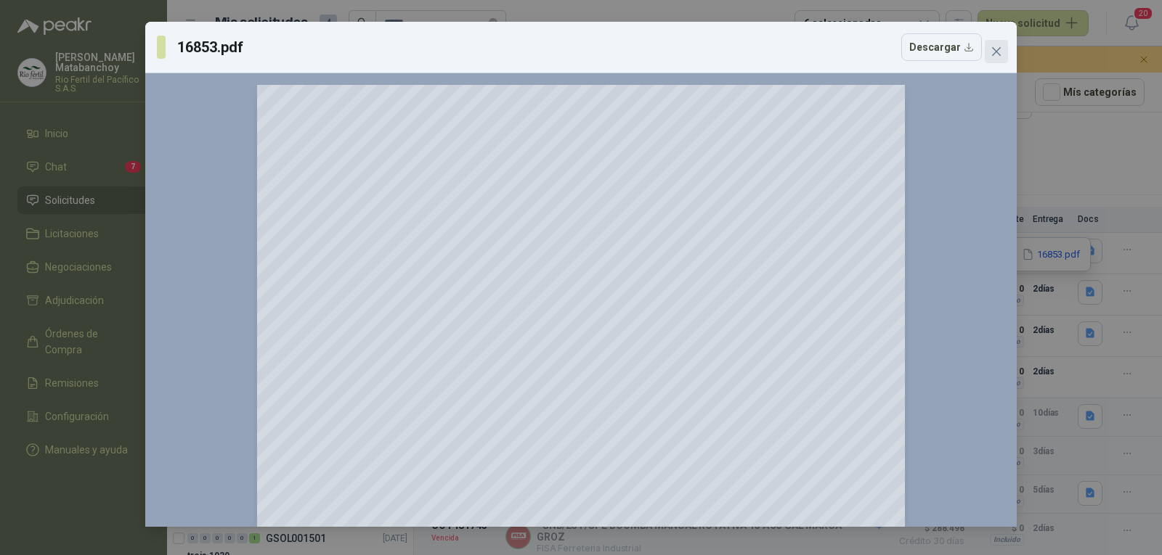
click at [989, 48] on span "Close" at bounding box center [996, 52] width 23 height 12
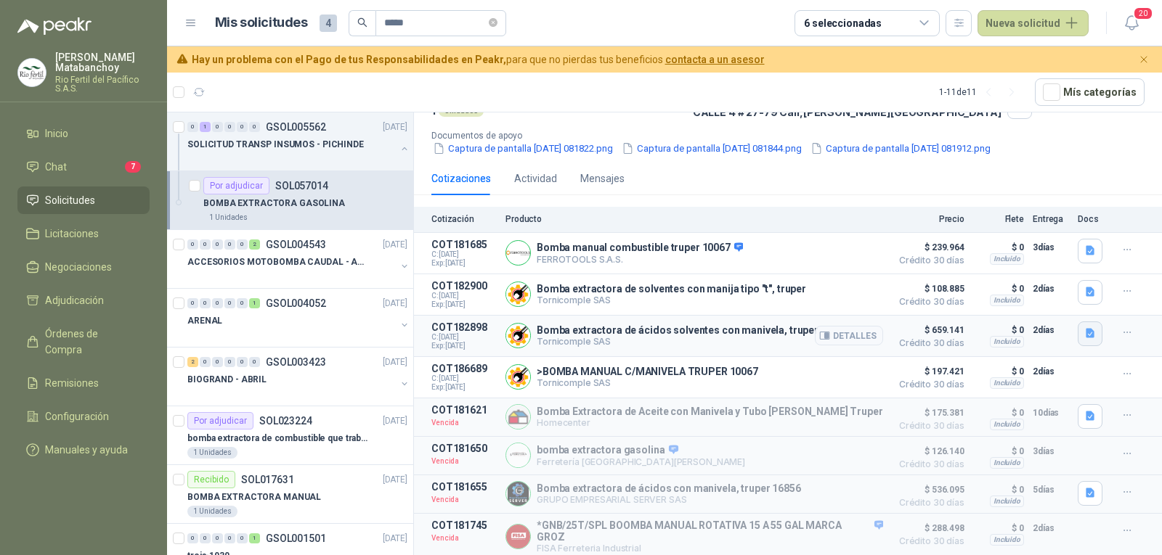
click at [1084, 329] on icon "button" at bounding box center [1090, 333] width 12 height 12
click at [1043, 298] on button "16856.pdf" at bounding box center [1050, 296] width 61 height 15
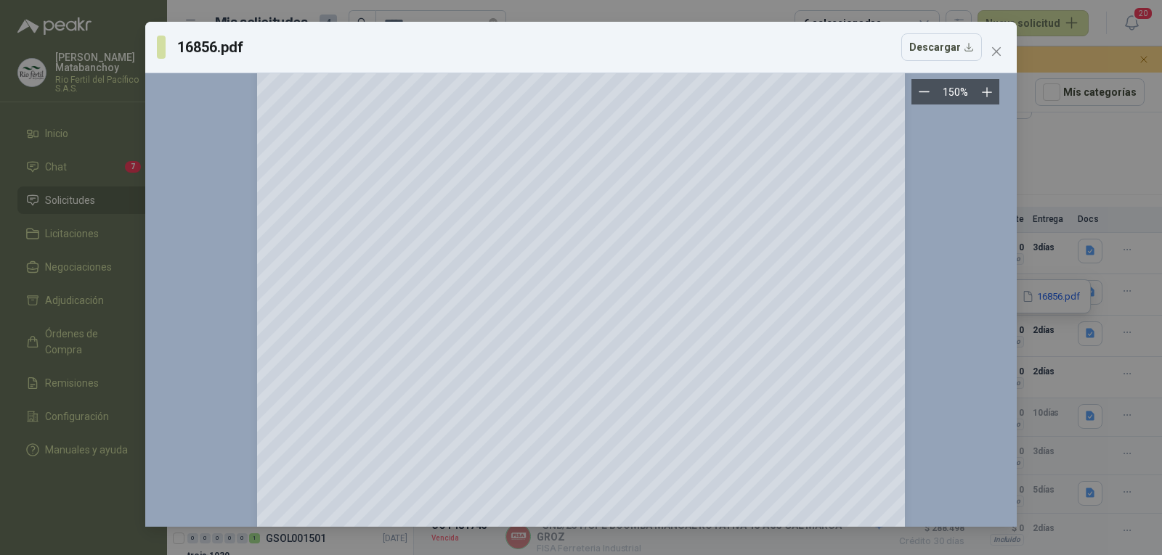
scroll to position [2342, 0]
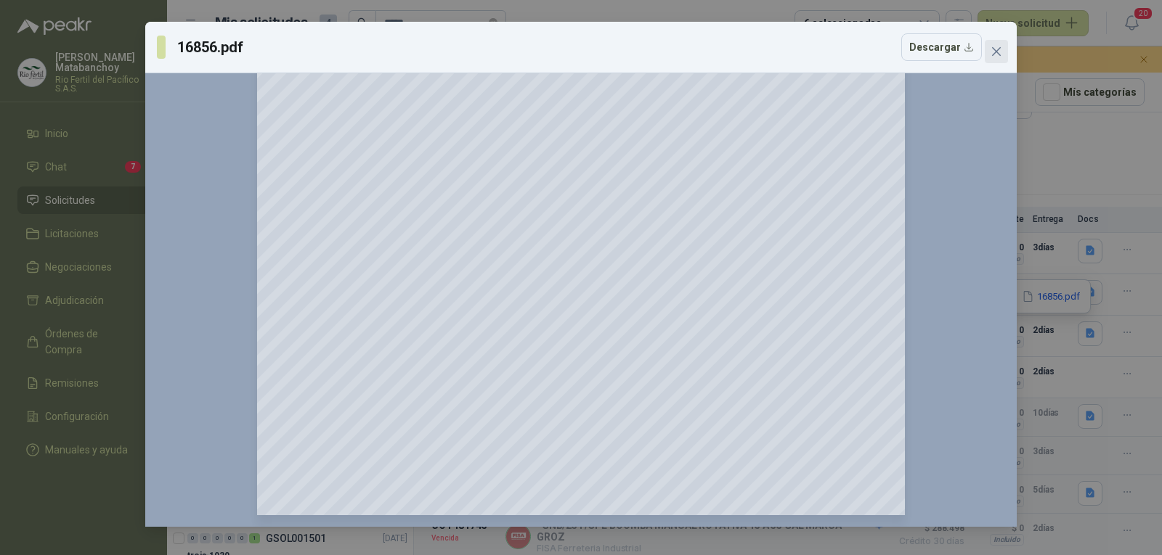
click at [1001, 46] on icon "close" at bounding box center [996, 52] width 12 height 12
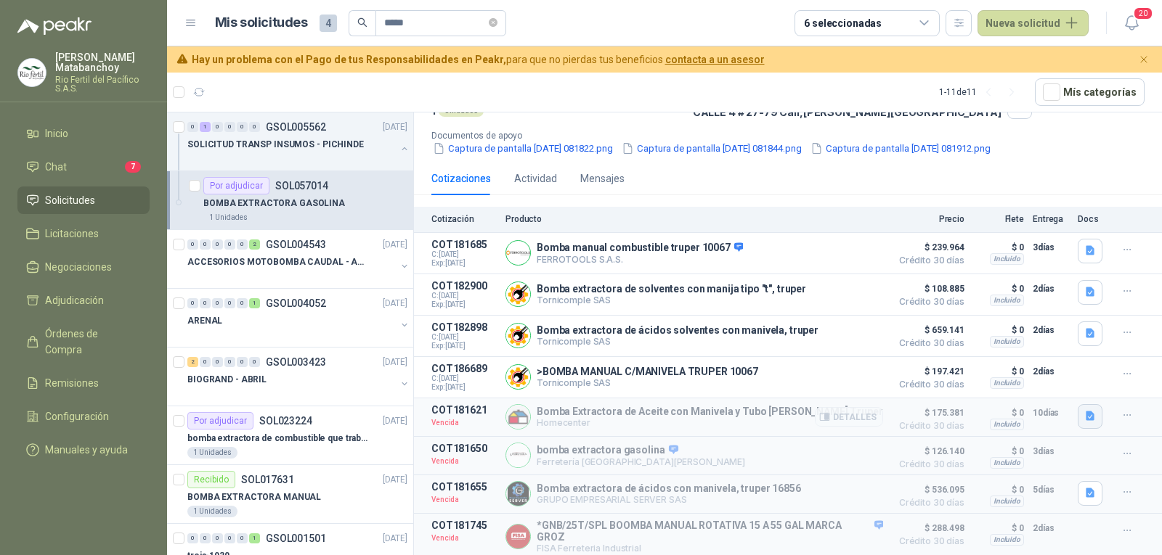
click at [1086, 412] on icon "button" at bounding box center [1090, 416] width 9 height 9
click at [1048, 372] on button "image.png" at bounding box center [1049, 366] width 63 height 15
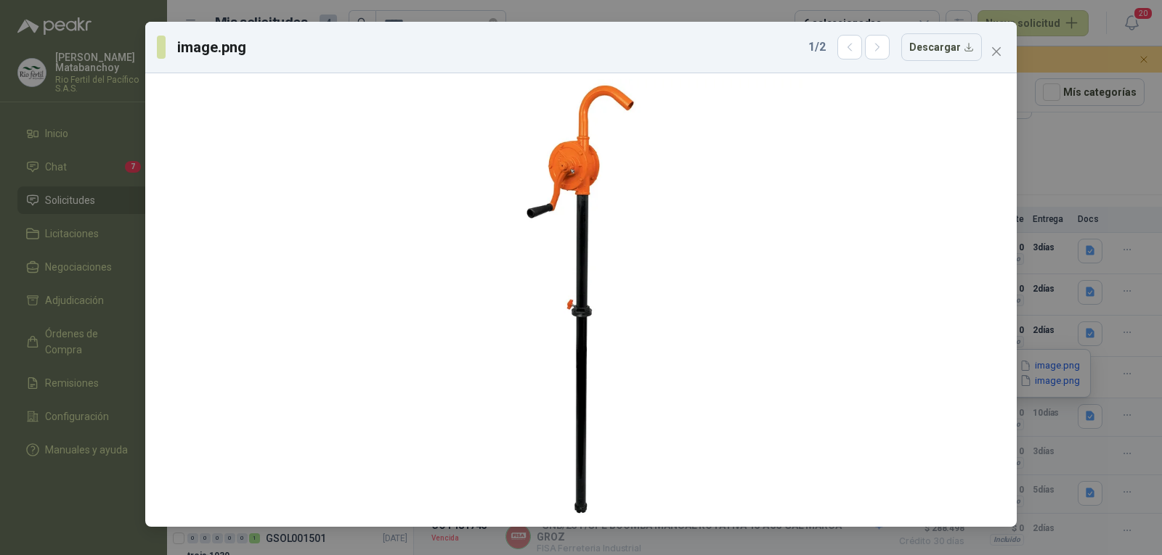
click at [881, 60] on div "1 / 2 Descargar" at bounding box center [895, 47] width 174 height 28
click at [879, 48] on icon "button" at bounding box center [877, 47] width 4 height 7
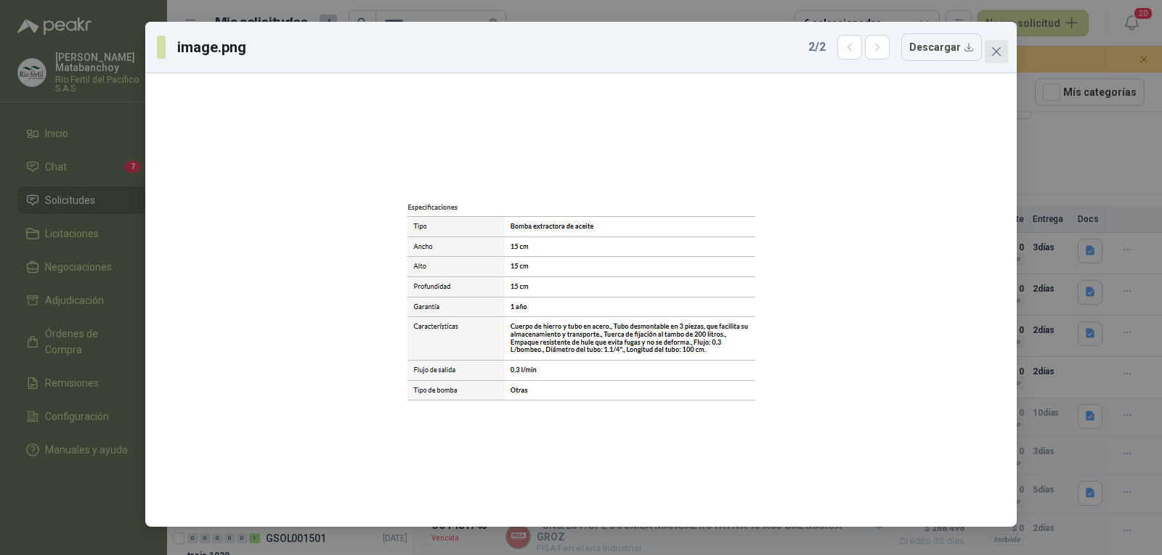
click at [1000, 49] on icon "close" at bounding box center [996, 52] width 12 height 12
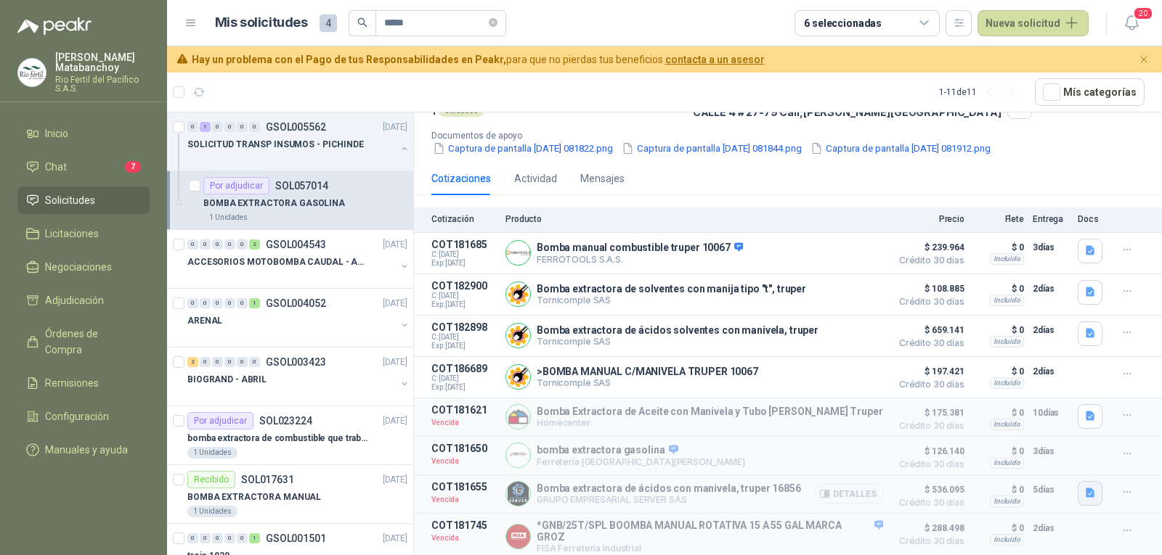
click at [1086, 489] on button "button" at bounding box center [1090, 493] width 25 height 25
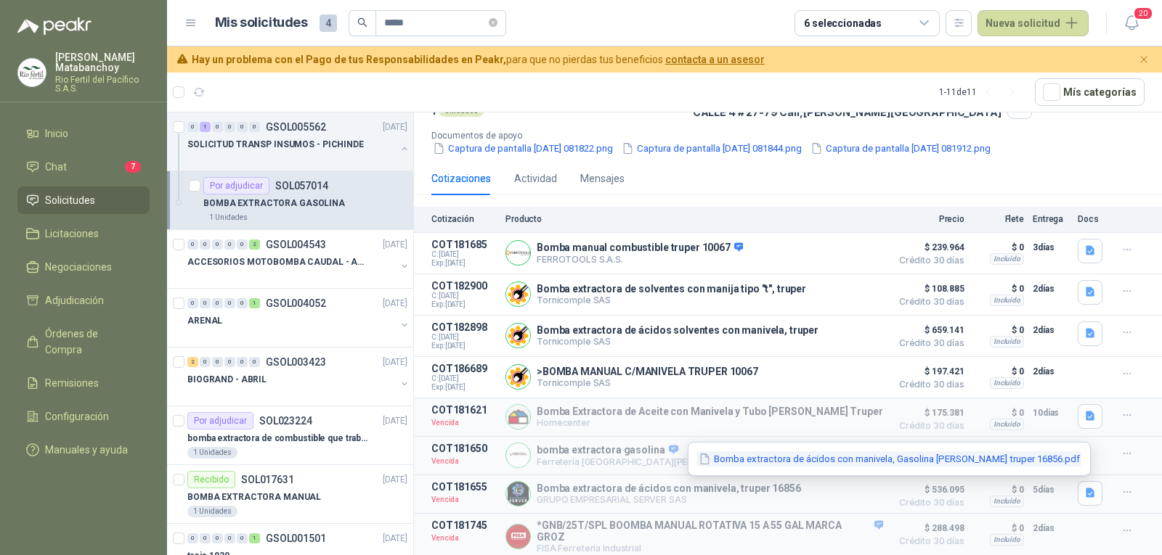
click at [1059, 457] on button "Bomba extractora de ácidos con manivela, Gasolina [PERSON_NAME] truper 16856.pdf" at bounding box center [889, 459] width 384 height 15
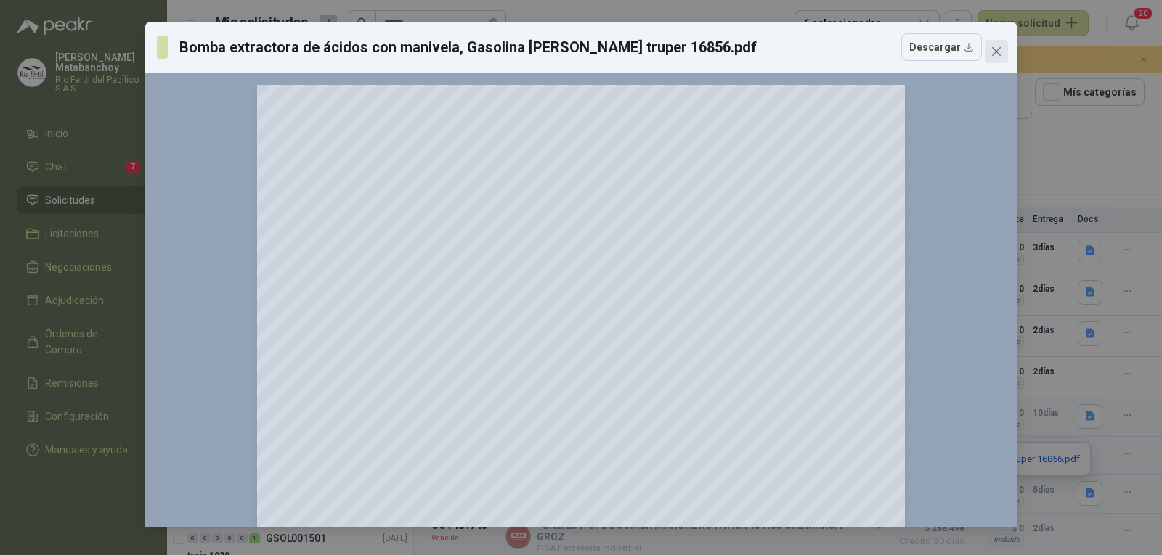
click at [993, 57] on icon "close" at bounding box center [996, 52] width 12 height 12
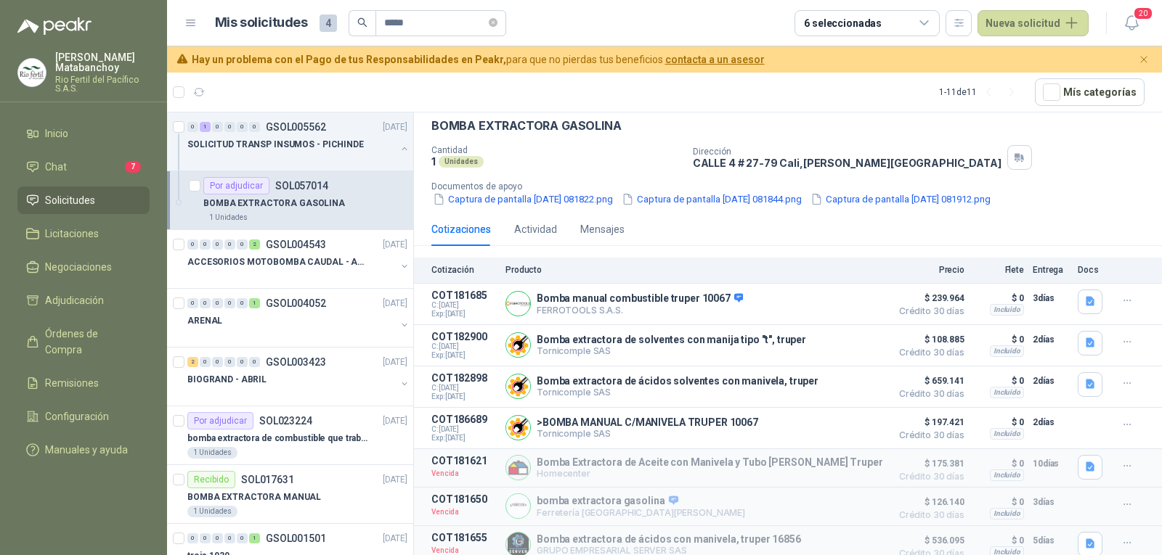
scroll to position [115, 0]
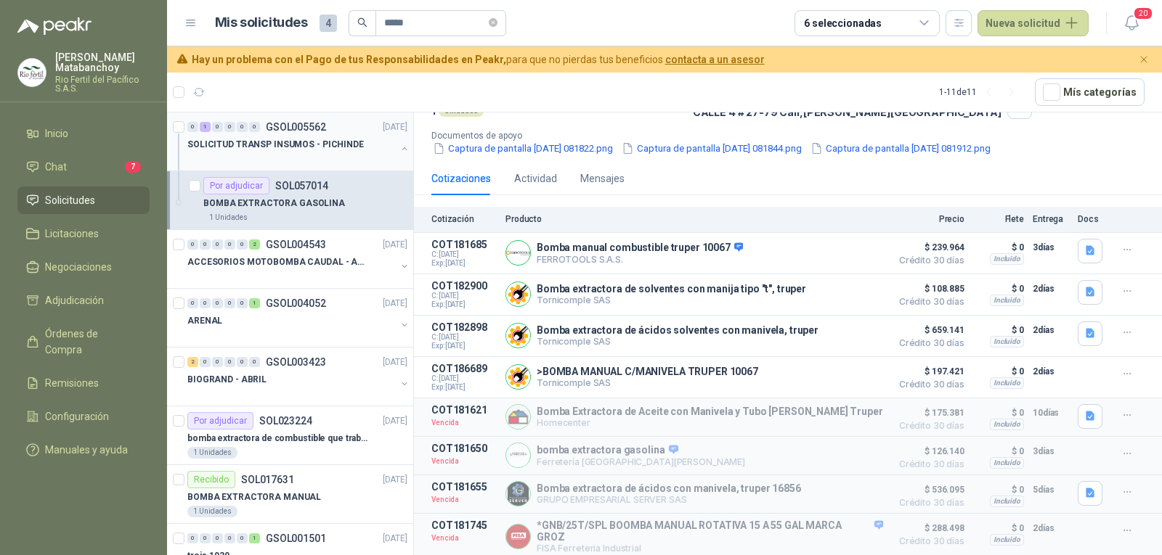
click at [260, 169] on div "0 1 0 0 0 0 GSOL005562 [DATE] SOLICITUD TRANSP INSUMOS - PICHINDE" at bounding box center [290, 142] width 246 height 59
click at [286, 148] on p "SOLICITUD TRANSP INSUMOS - PICHINDE" at bounding box center [275, 145] width 176 height 14
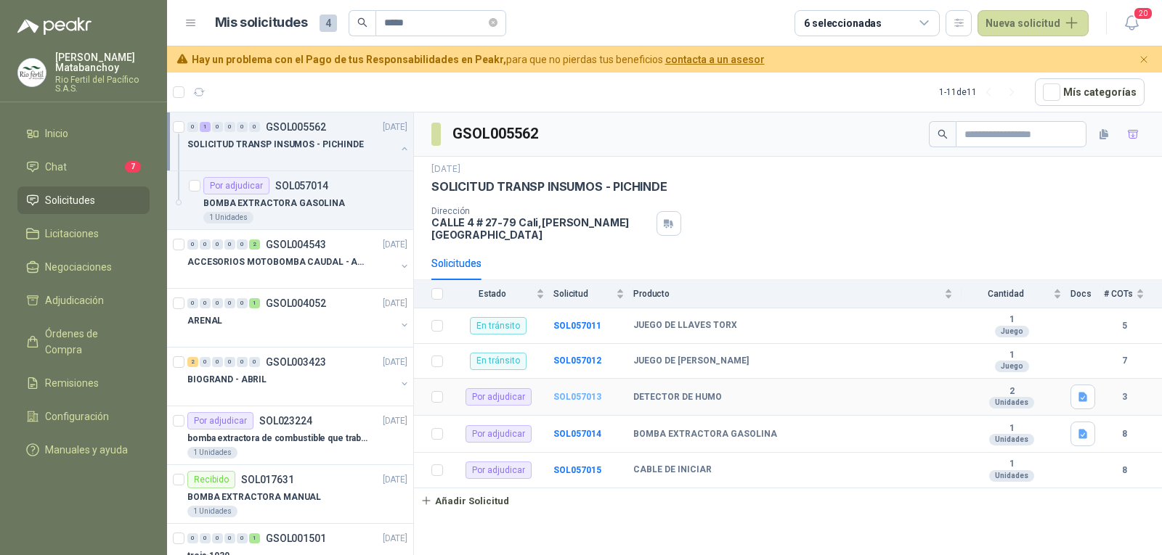
click at [571, 392] on b "SOL057013" at bounding box center [577, 397] width 48 height 10
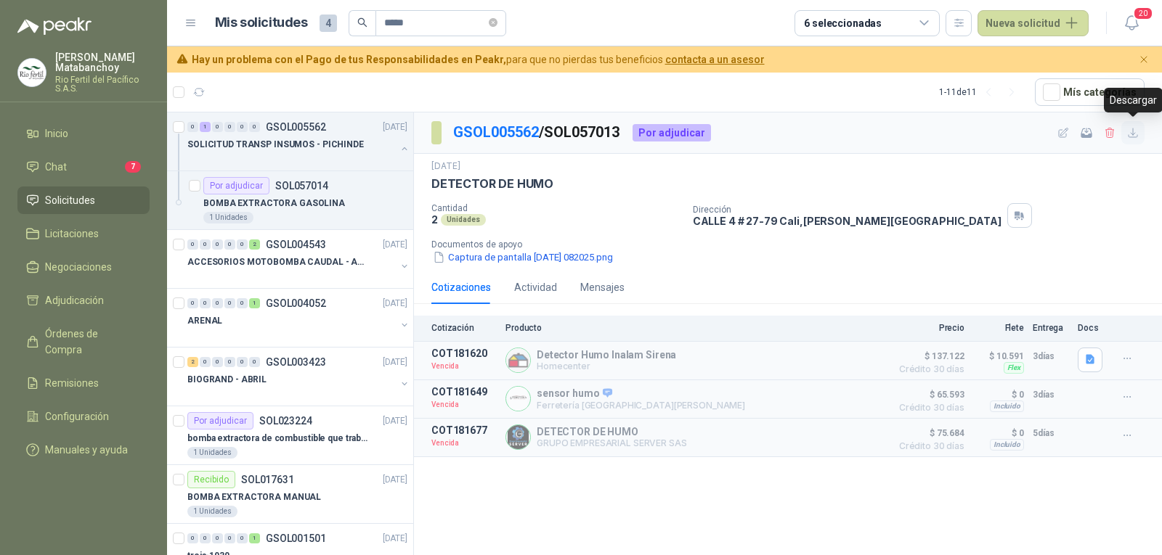
click at [1132, 138] on icon "button" at bounding box center [1133, 133] width 12 height 12
click at [109, 190] on link "Solicitudes" at bounding box center [83, 201] width 132 height 28
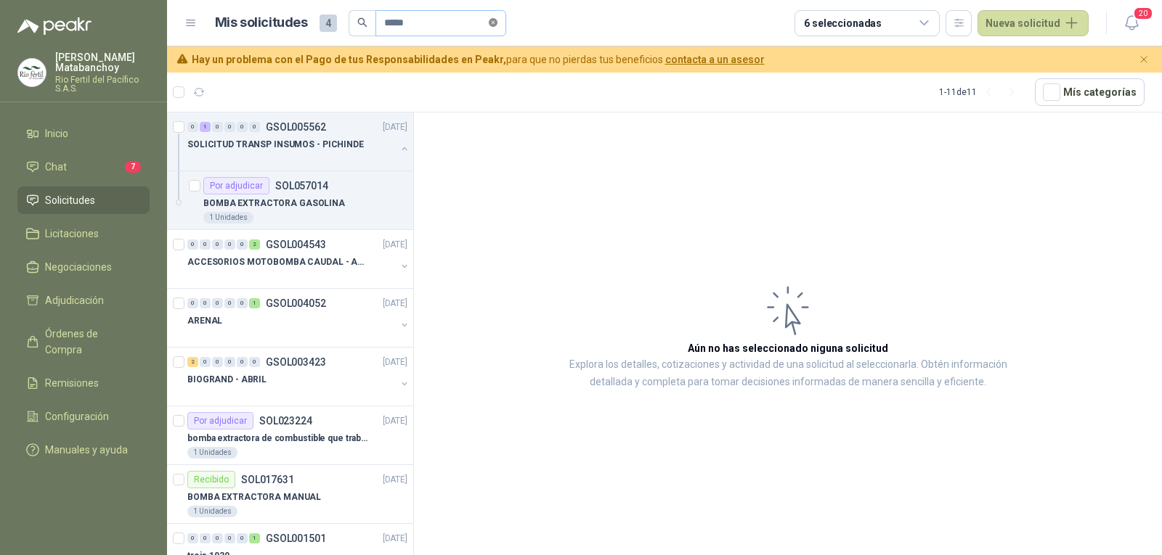
click at [497, 28] on span at bounding box center [493, 23] width 9 height 14
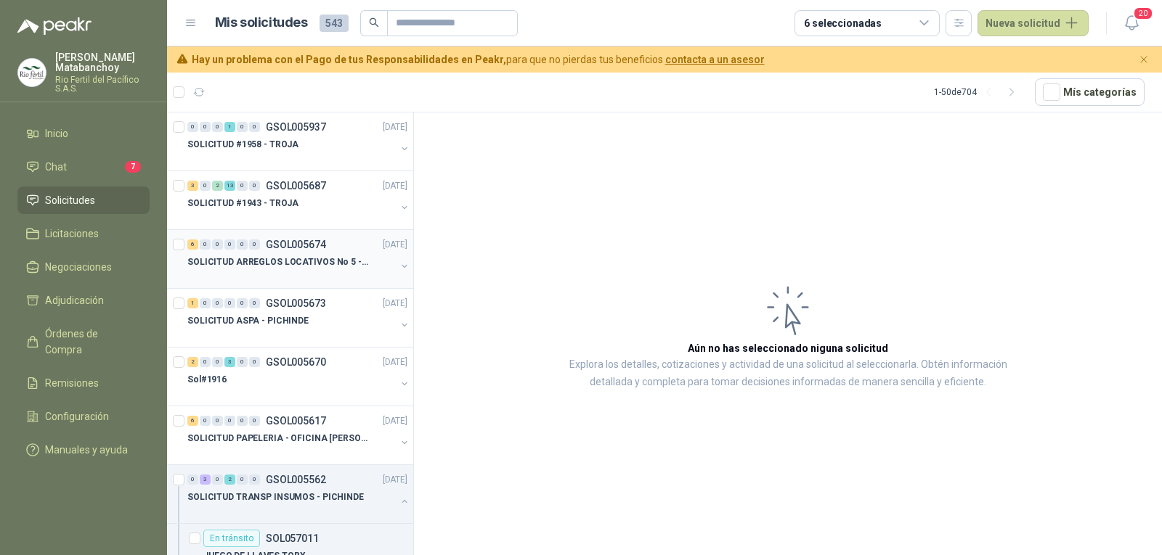
click at [250, 285] on div "6 0 0 0 0 0 GSOL005674 [DATE] SOLICITUD ARREGLOS LOCATIVOS No 5 - PICHINDE" at bounding box center [290, 259] width 246 height 59
click at [296, 264] on p "SOLICITUD ARREGLOS LOCATIVOS No 5 - PICHINDE" at bounding box center [277, 263] width 181 height 14
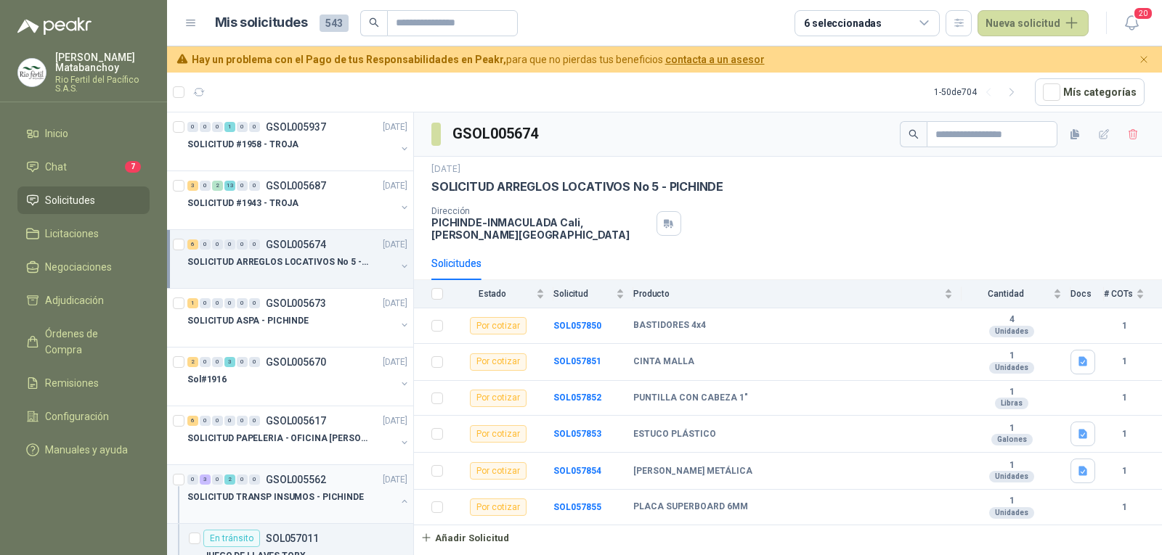
click at [399, 502] on button "button" at bounding box center [405, 502] width 12 height 12
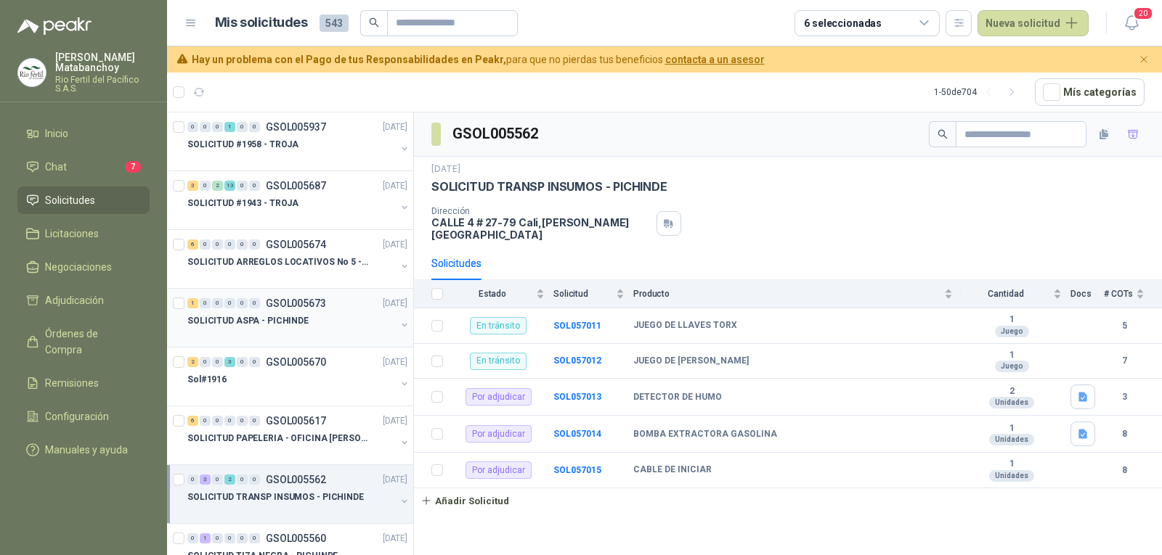
click at [338, 306] on div "1 0 0 0 0 0 GSOL005673 [DATE]" at bounding box center [298, 303] width 223 height 17
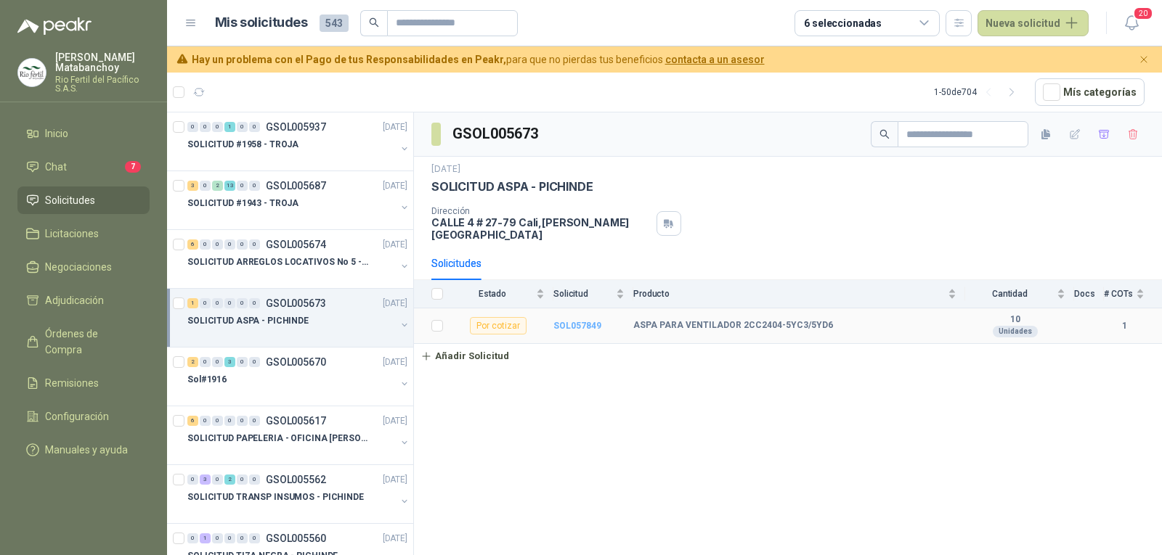
click at [576, 321] on b "SOL057849" at bounding box center [577, 326] width 48 height 10
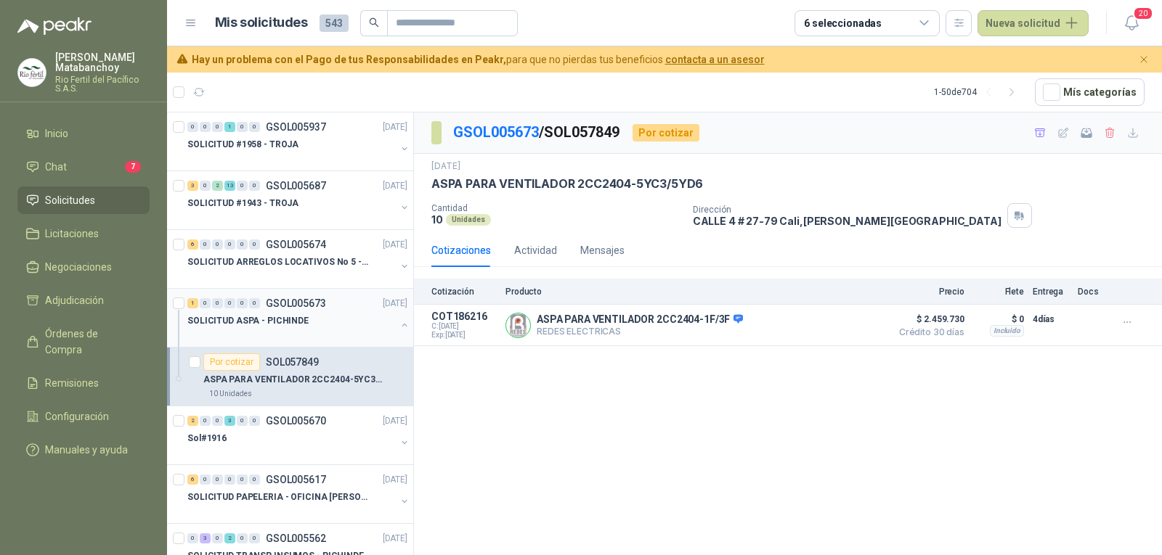
click at [399, 325] on button "button" at bounding box center [405, 325] width 12 height 12
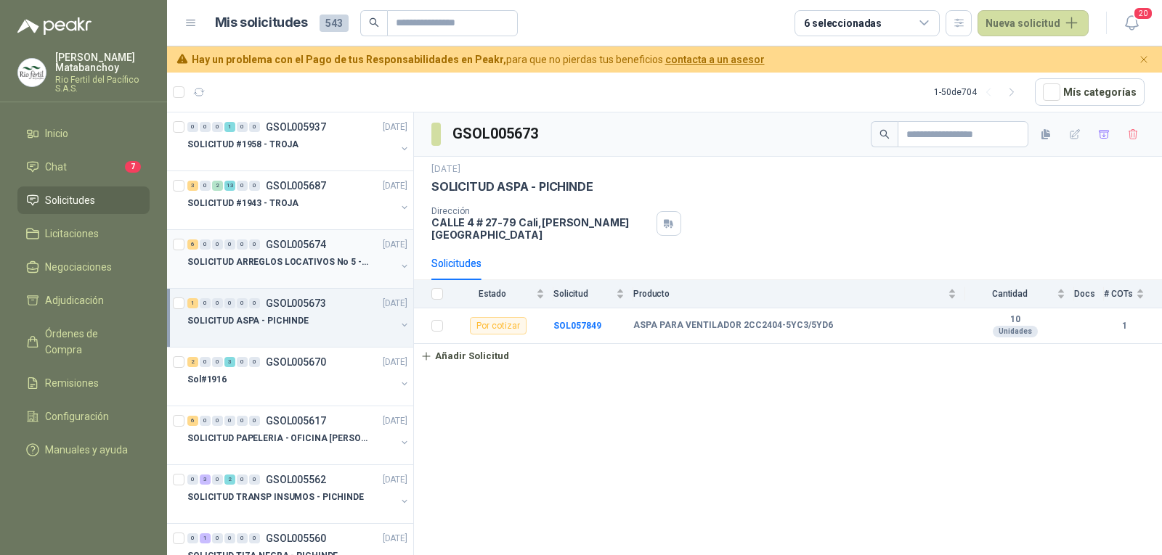
click at [266, 245] on p "GSOL005674" at bounding box center [296, 245] width 60 height 10
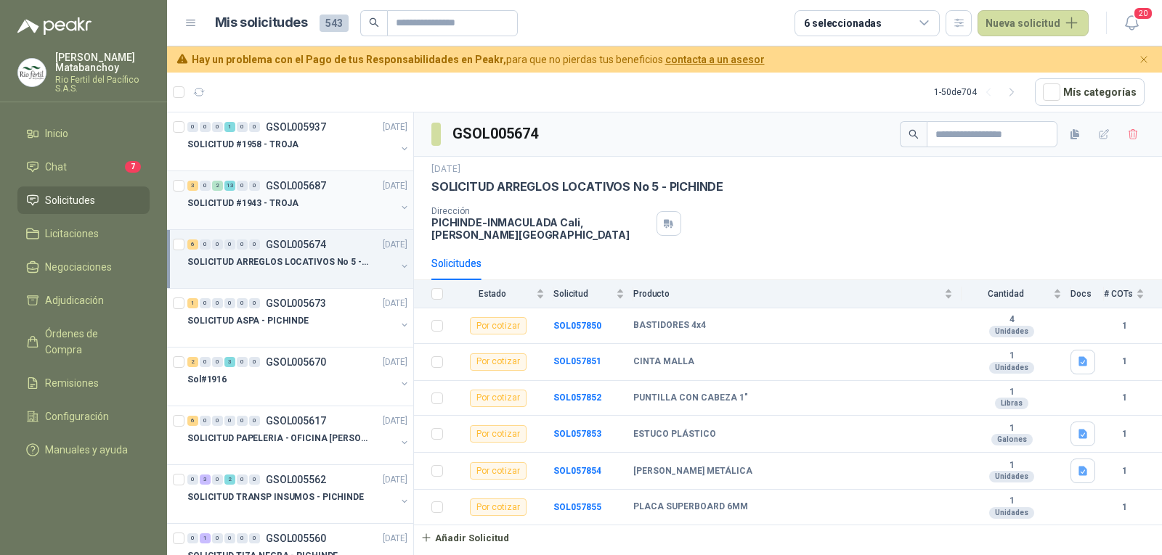
click at [280, 200] on p "SOLICITUD #1943 - TROJA" at bounding box center [242, 204] width 111 height 14
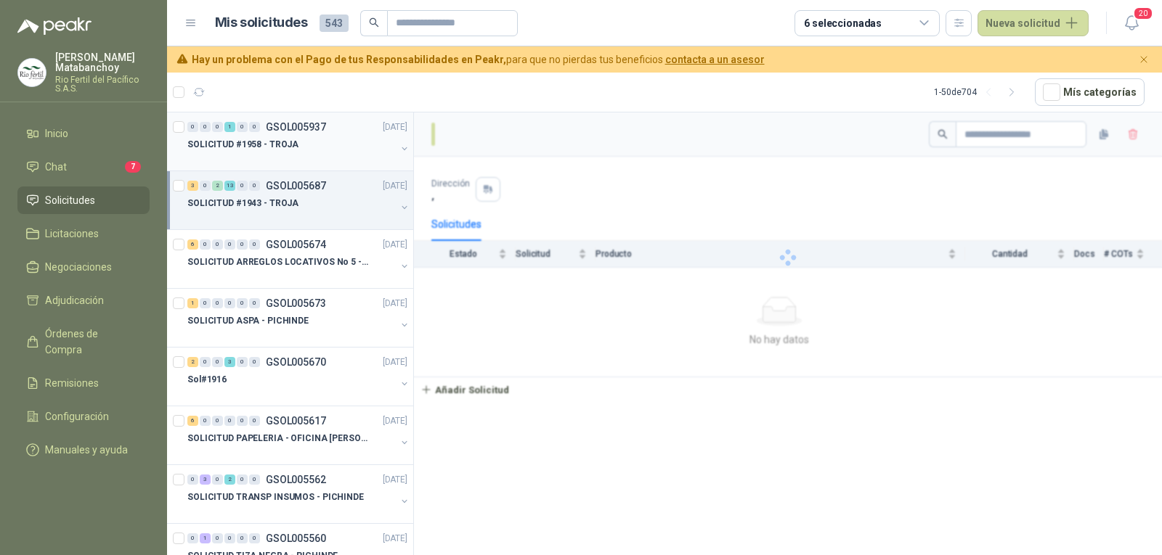
click at [304, 149] on div "SOLICITUD #1958 - TROJA" at bounding box center [291, 144] width 208 height 17
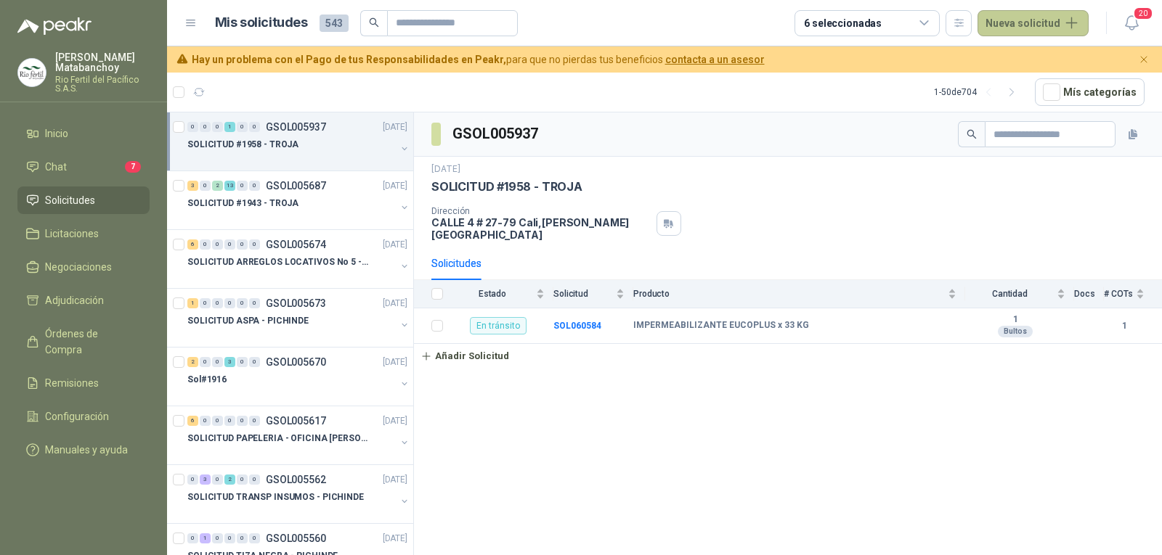
click at [1001, 25] on button "Nueva solicitud" at bounding box center [1032, 23] width 111 height 26
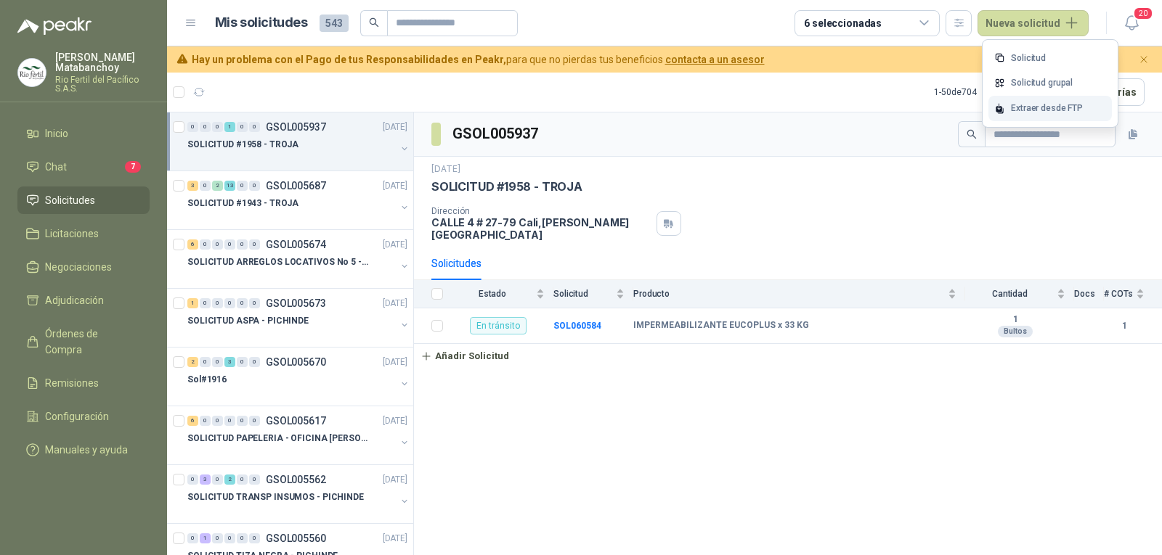
click at [1001, 106] on icon at bounding box center [999, 108] width 11 height 11
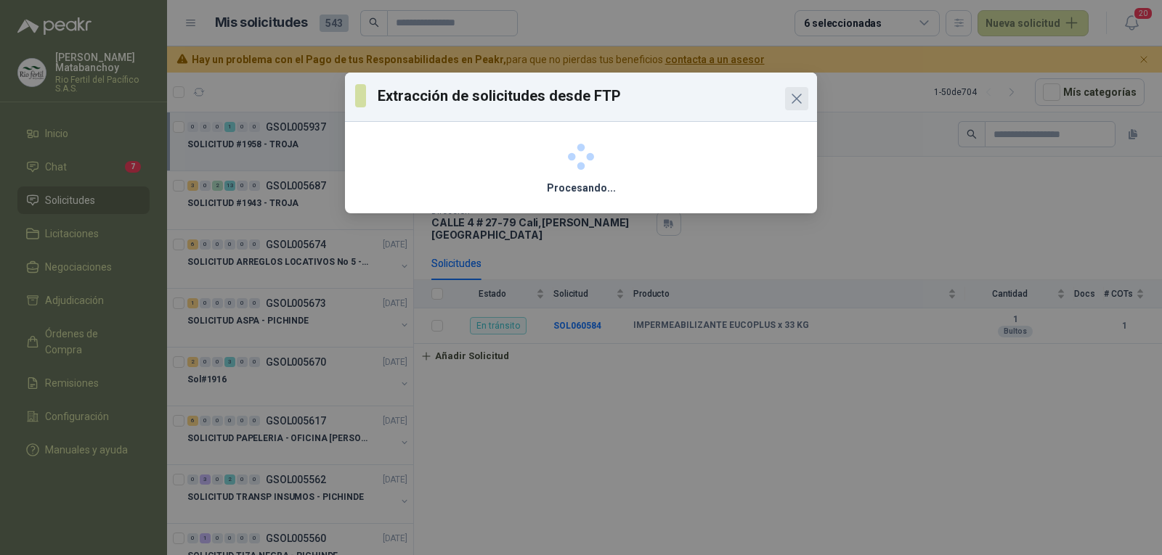
click at [785, 104] on span "Close" at bounding box center [796, 98] width 23 height 17
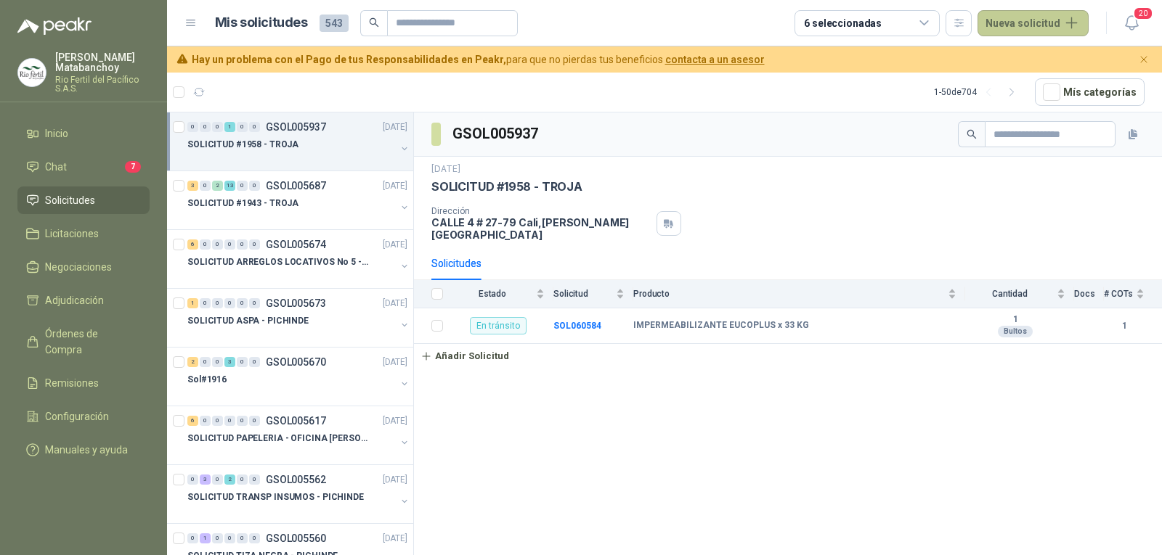
click at [1043, 23] on button "Nueva solicitud" at bounding box center [1032, 23] width 111 height 26
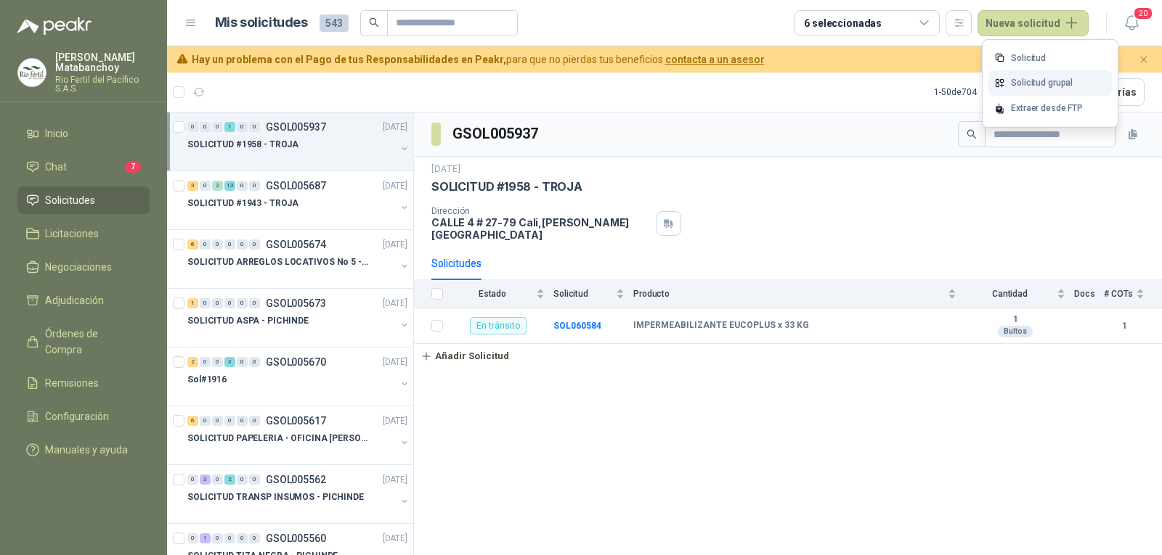
click at [1029, 80] on link "Solicitud grupal" at bounding box center [1049, 82] width 123 height 25
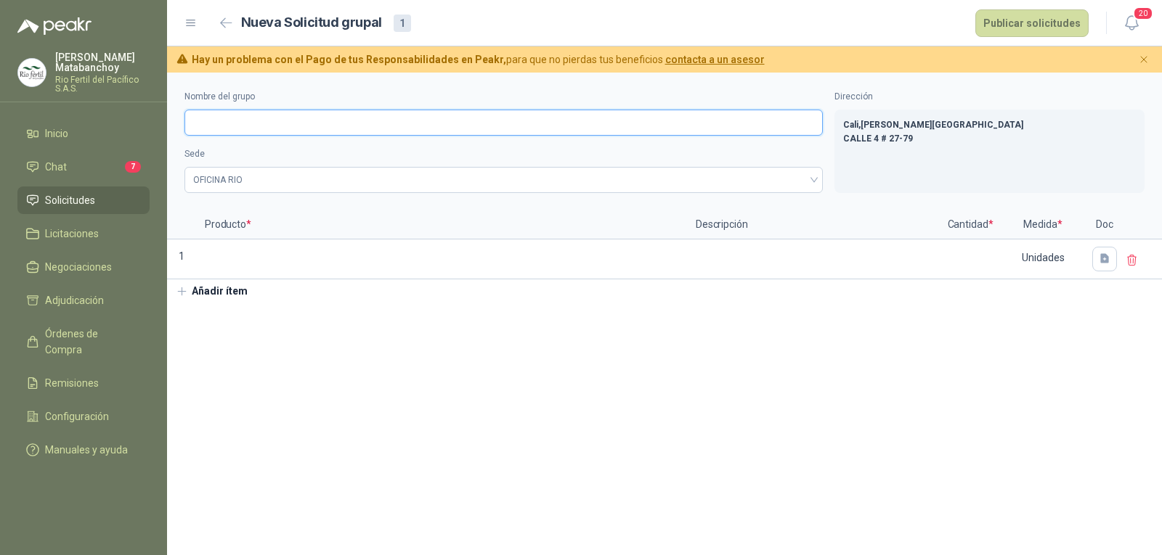
click at [228, 125] on input "Nombre del grupo" at bounding box center [503, 123] width 638 height 26
type input "**********"
click at [280, 198] on div "**********" at bounding box center [664, 142] width 995 height 138
click at [270, 187] on span "OFICINA RIO" at bounding box center [503, 180] width 621 height 22
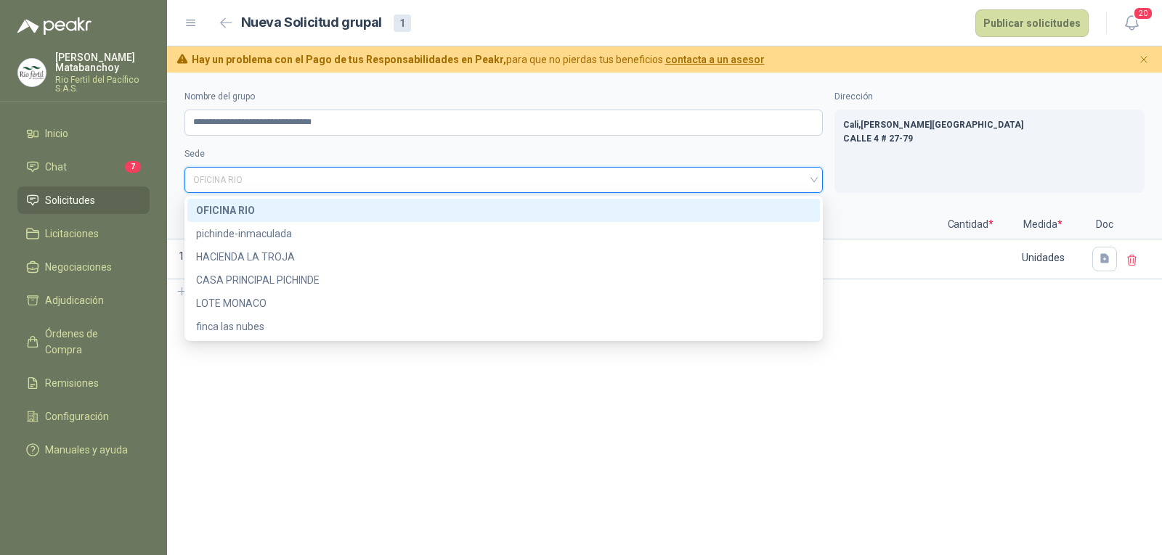
click at [262, 210] on div "OFICINA RIO" at bounding box center [503, 211] width 615 height 16
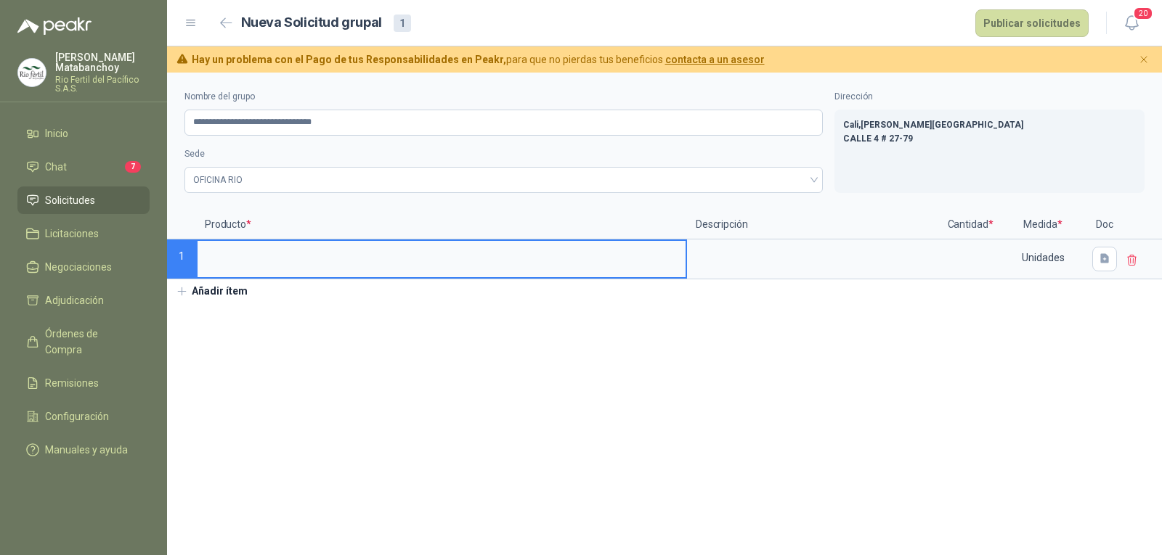
click at [266, 266] on input at bounding box center [442, 255] width 488 height 28
click at [984, 259] on input at bounding box center [970, 255] width 55 height 28
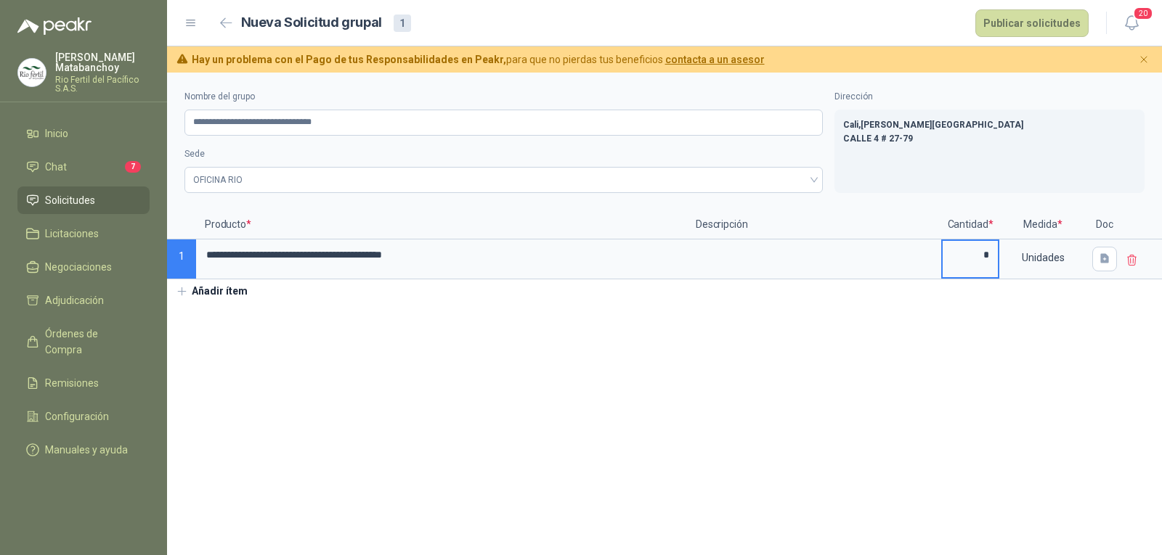
type input "*"
click at [720, 386] on section "**********" at bounding box center [664, 314] width 995 height 483
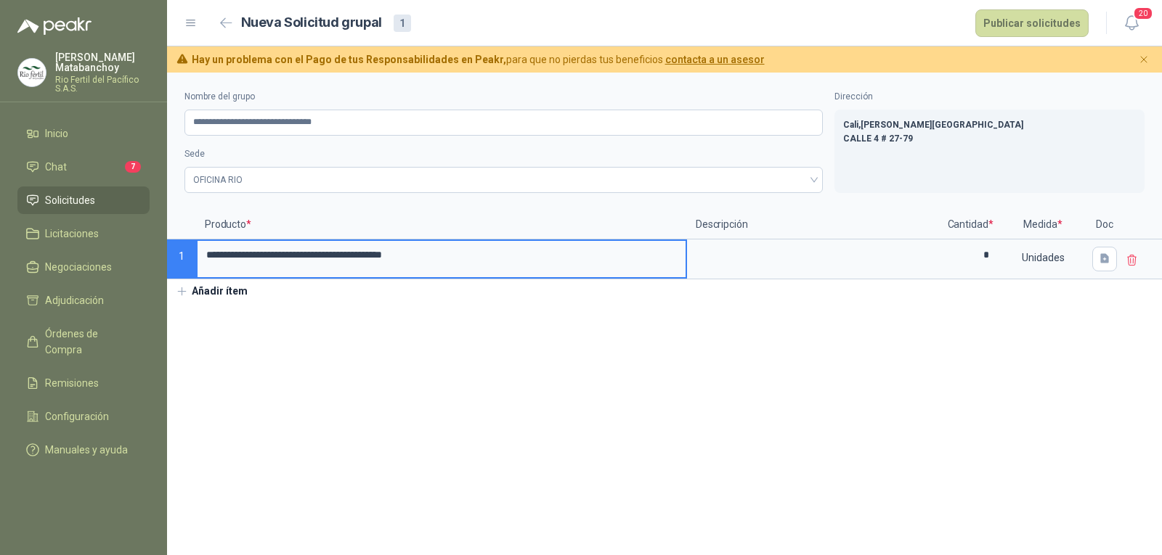
click at [208, 256] on input "**********" at bounding box center [442, 255] width 488 height 28
click at [269, 264] on input "**********" at bounding box center [442, 255] width 488 height 28
click at [471, 257] on input "**********" at bounding box center [442, 255] width 488 height 28
drag, startPoint x: 476, startPoint y: 255, endPoint x: 573, endPoint y: 267, distance: 97.4
click at [573, 267] on input "**********" at bounding box center [442, 255] width 488 height 28
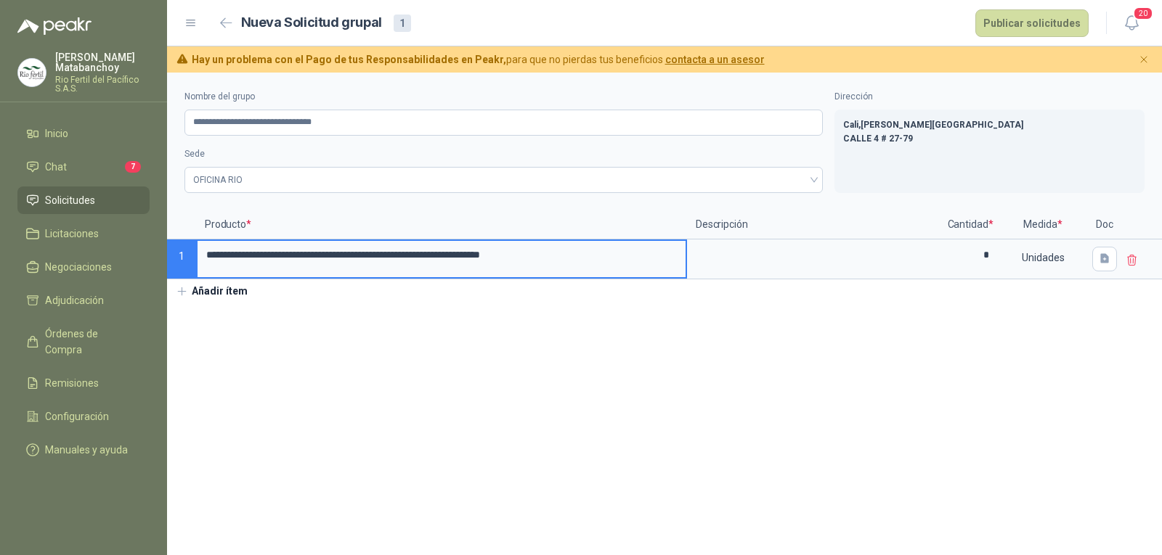
drag, startPoint x: 478, startPoint y: 261, endPoint x: 622, endPoint y: 261, distance: 144.5
click at [622, 261] on input "**********" at bounding box center [442, 255] width 488 height 28
drag, startPoint x: 588, startPoint y: 261, endPoint x: 189, endPoint y: 263, distance: 399.4
click at [189, 263] on div "**********" at bounding box center [664, 245] width 995 height 69
type input "**********"
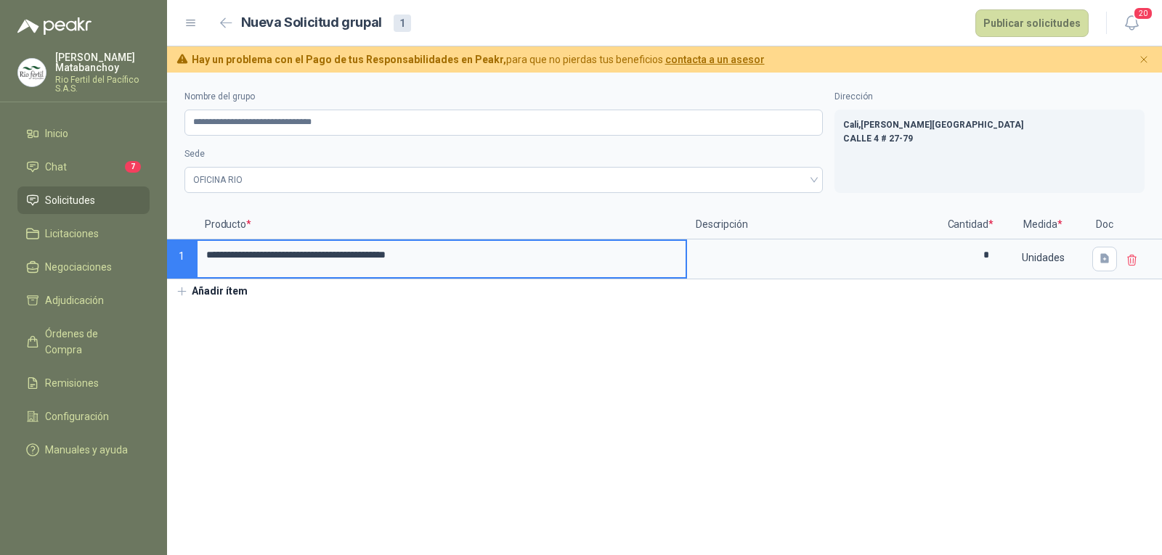
click at [554, 375] on section "**********" at bounding box center [664, 314] width 995 height 483
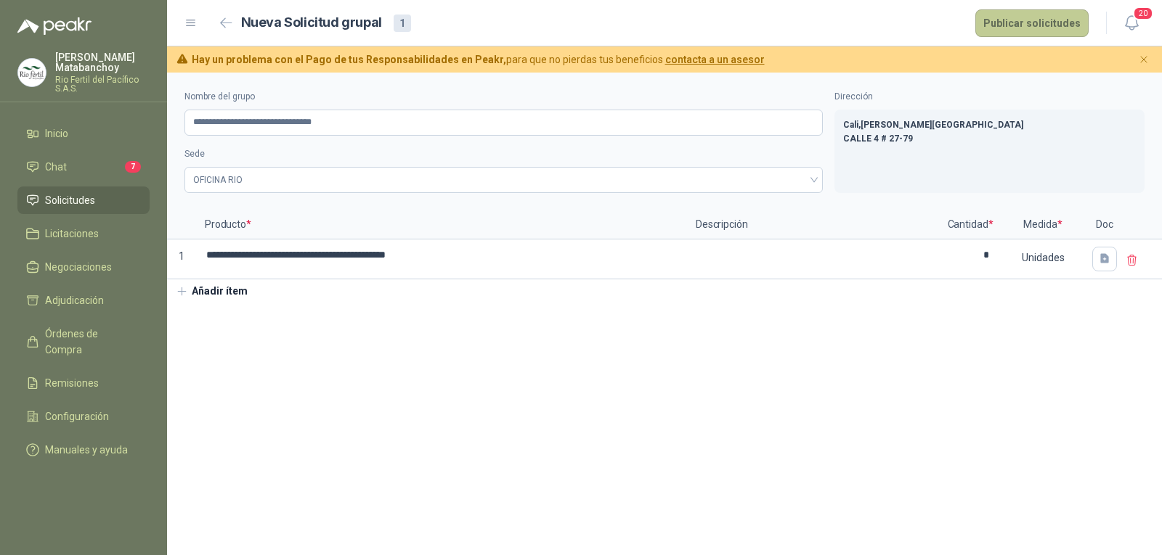
click at [1041, 17] on button "Publicar solicitudes" at bounding box center [1031, 23] width 113 height 28
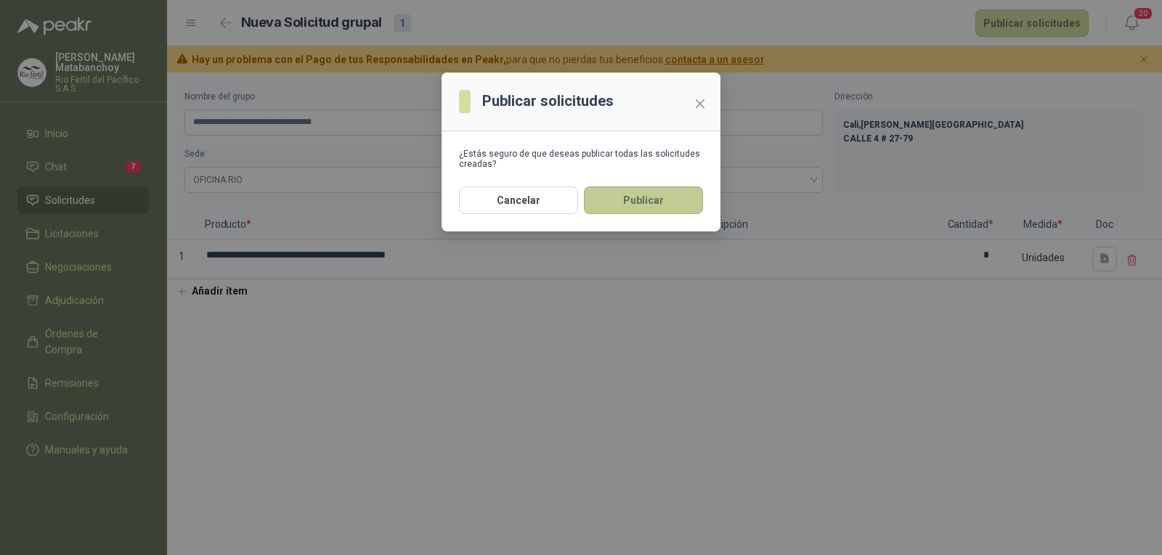
click at [605, 211] on button "Publicar" at bounding box center [643, 201] width 119 height 28
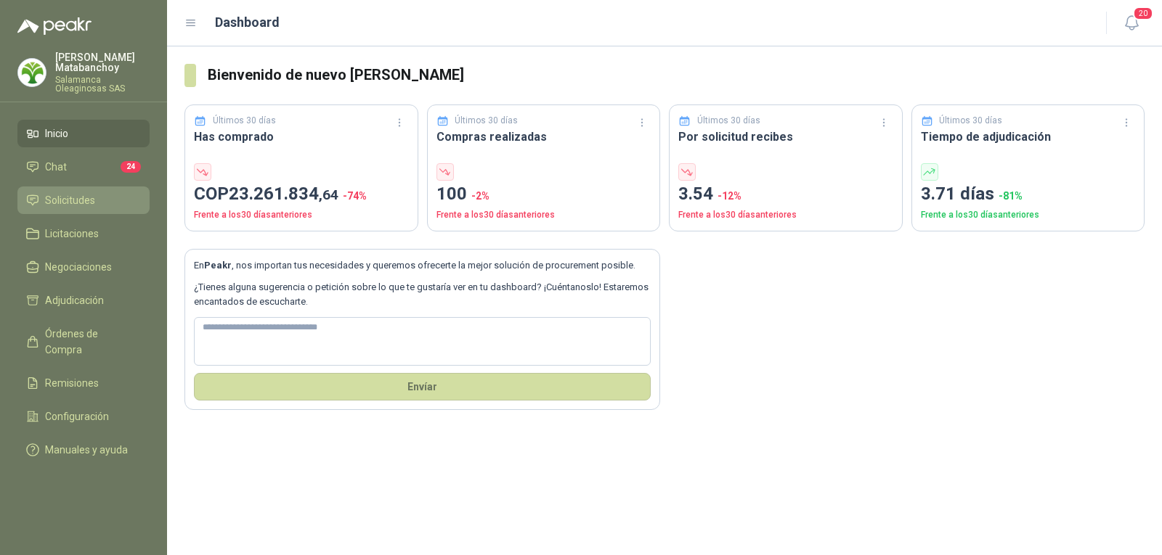
click at [102, 193] on li "Solicitudes" at bounding box center [83, 200] width 115 height 16
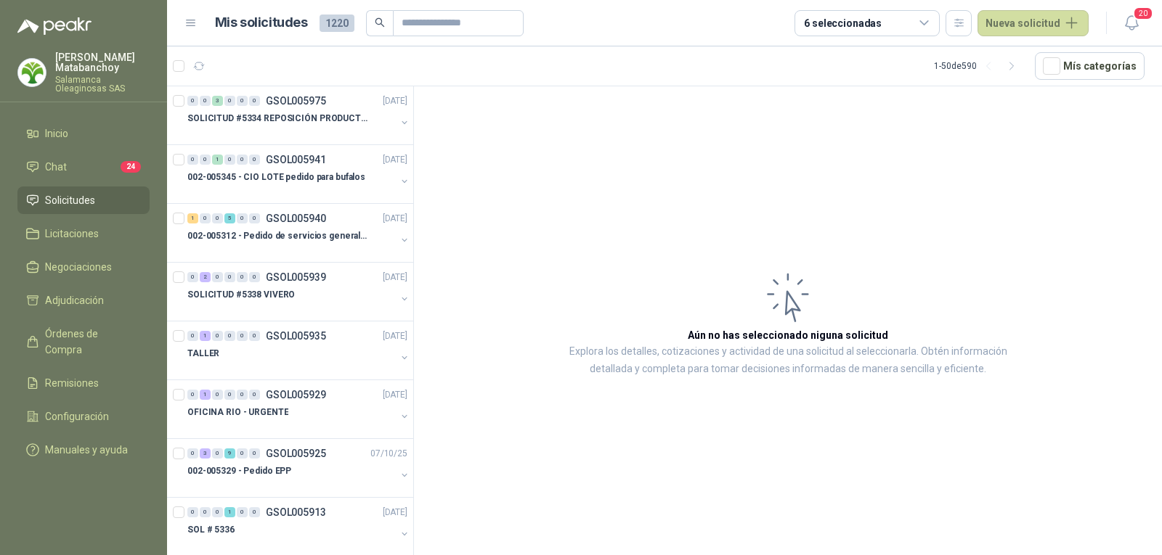
click at [1080, 396] on article "Aún no has seleccionado niguna solicitud Explora los detalles, cotizaciones y a…" at bounding box center [788, 323] width 748 height 474
click at [319, 121] on p "SOLICITUD #5334 REPOSICIÓN PRODUCTOS" at bounding box center [277, 119] width 181 height 14
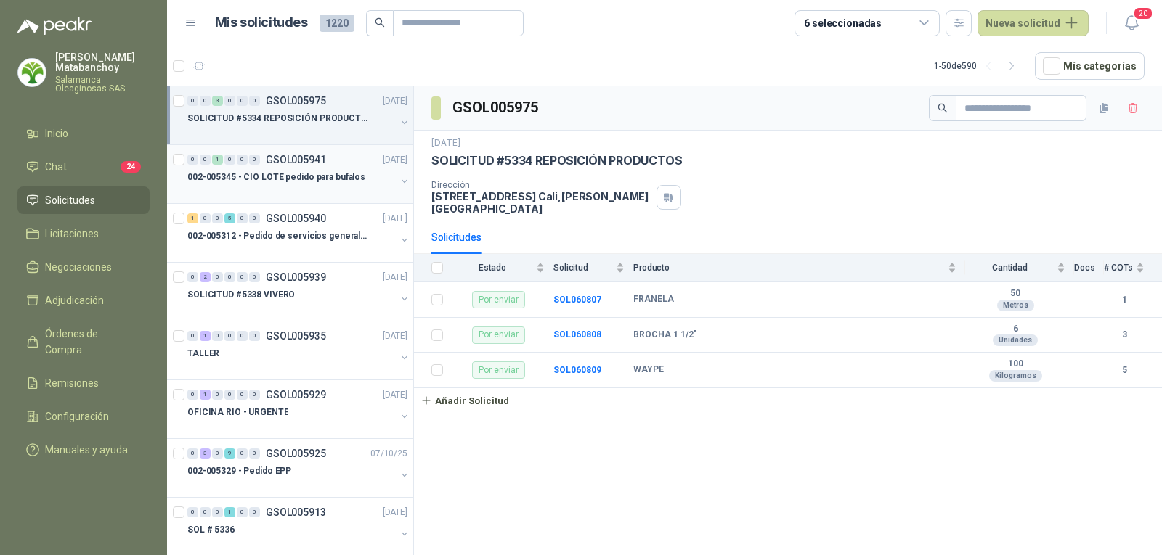
click at [318, 182] on p "002-005345 - CIO LOTE pedido para bufalos" at bounding box center [276, 178] width 178 height 14
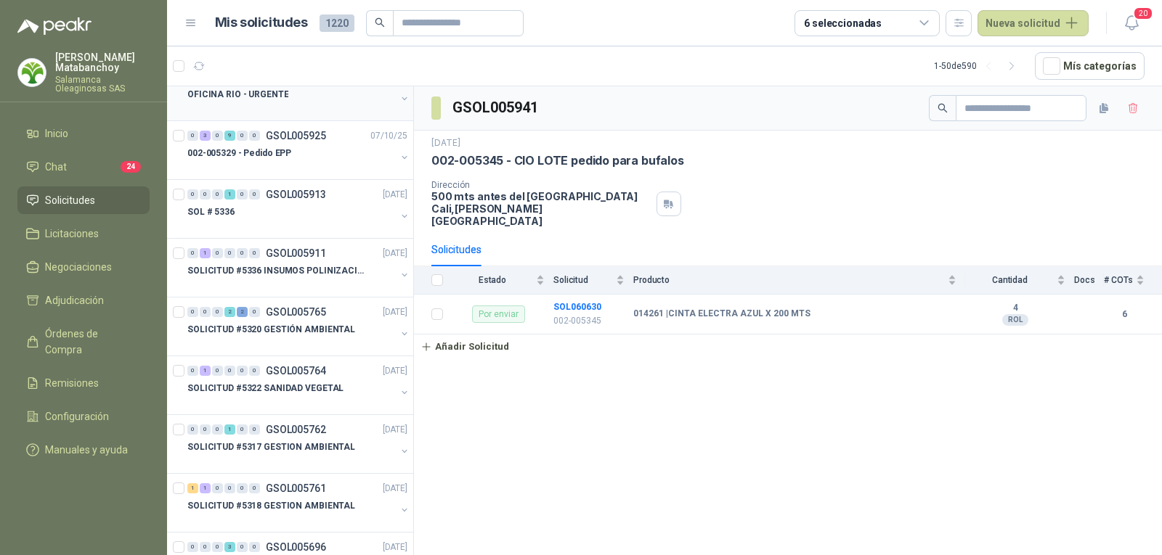
scroll to position [363, 0]
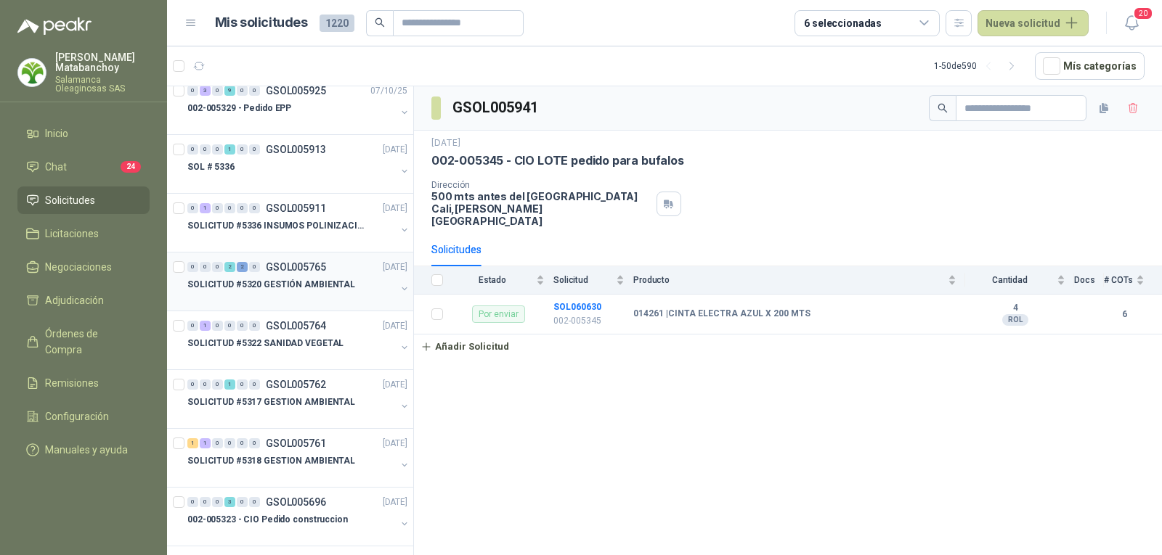
click at [299, 283] on p "SOLICITUD #5320 GESTIÓN AMBIENTAL" at bounding box center [271, 285] width 168 height 14
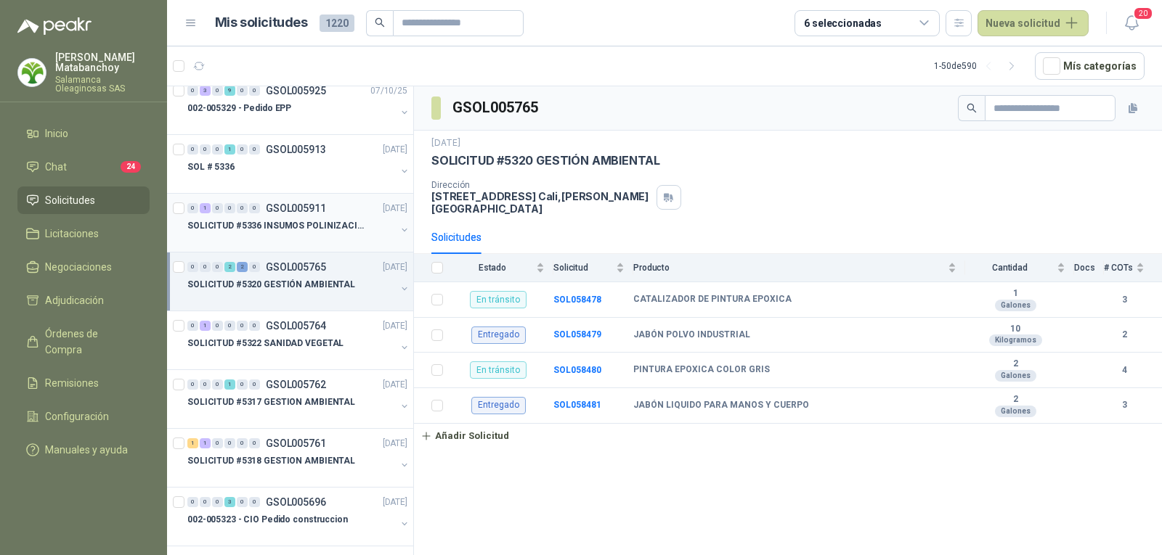
click at [324, 222] on p "SOLICITUD #5336 INSUMOS POLINIZACIÓN" at bounding box center [277, 226] width 181 height 14
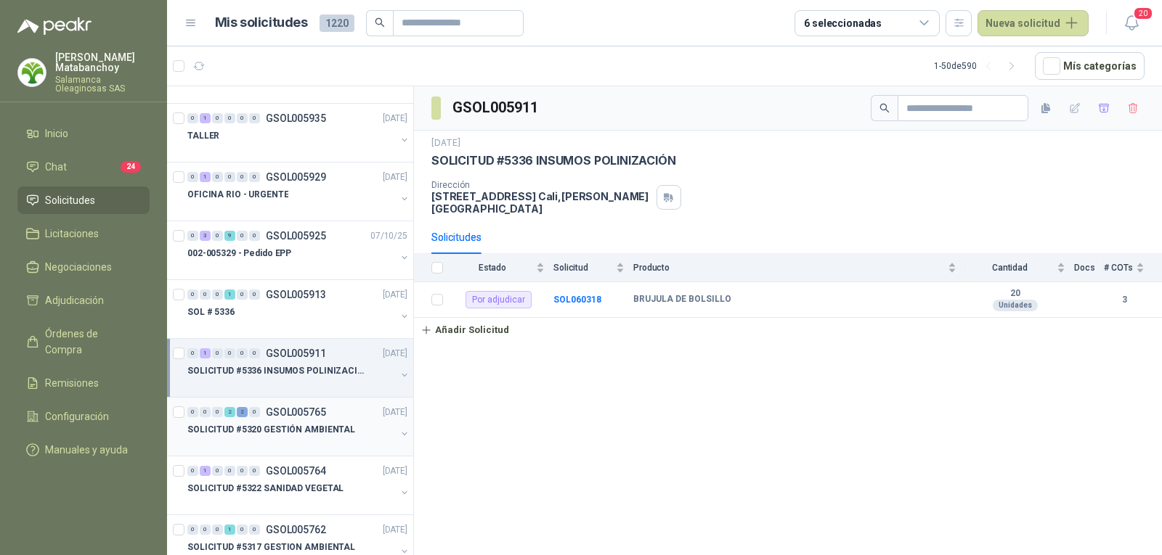
scroll to position [145, 0]
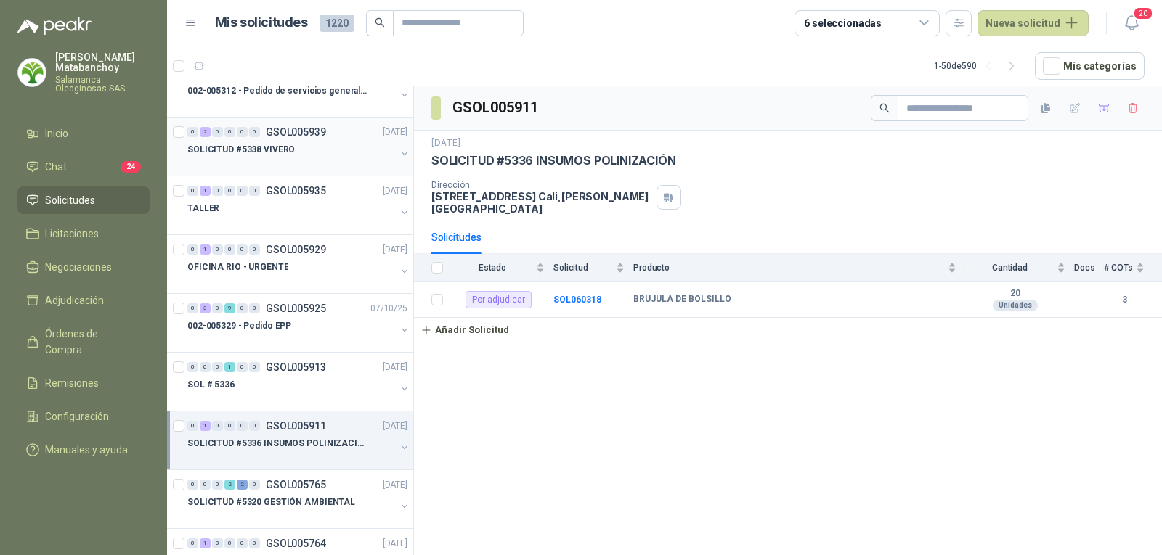
click at [296, 142] on div "SOLICITUD #5338 VIVERO" at bounding box center [291, 149] width 208 height 17
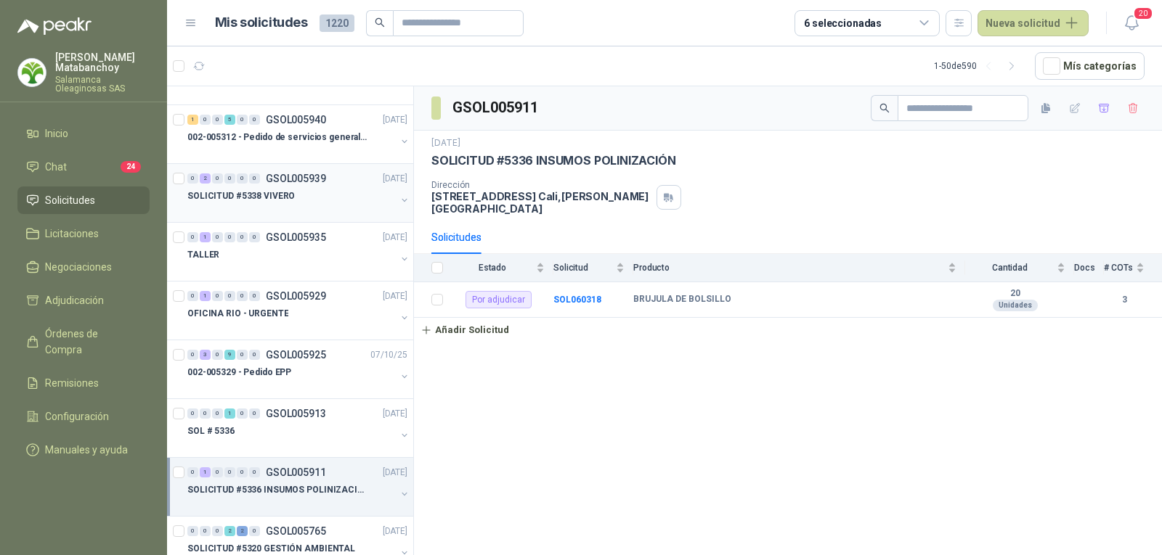
scroll to position [73, 0]
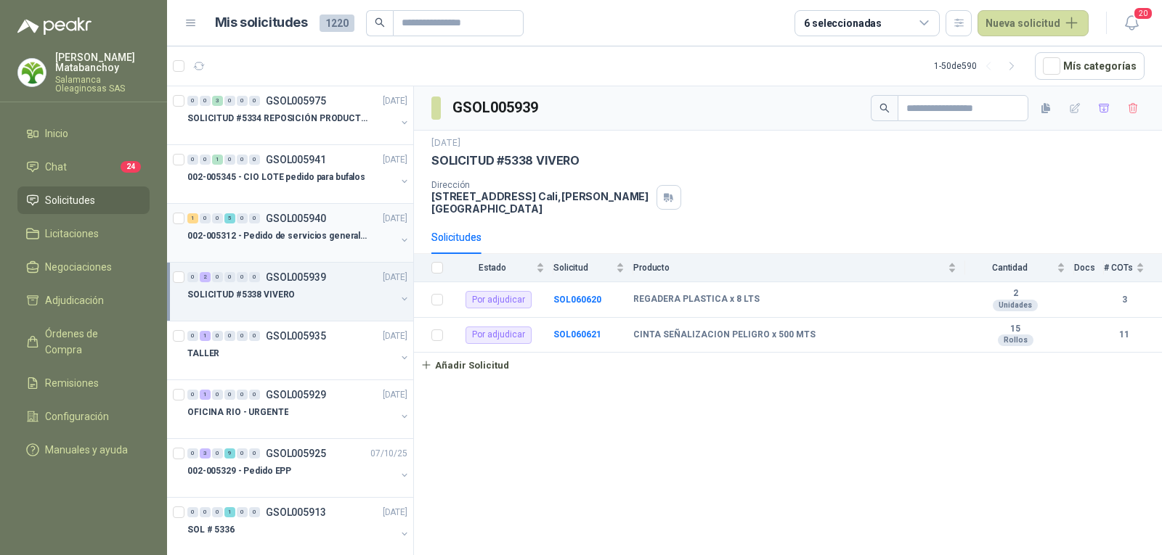
scroll to position [73, 0]
